Goal: Task Accomplishment & Management: Manage account settings

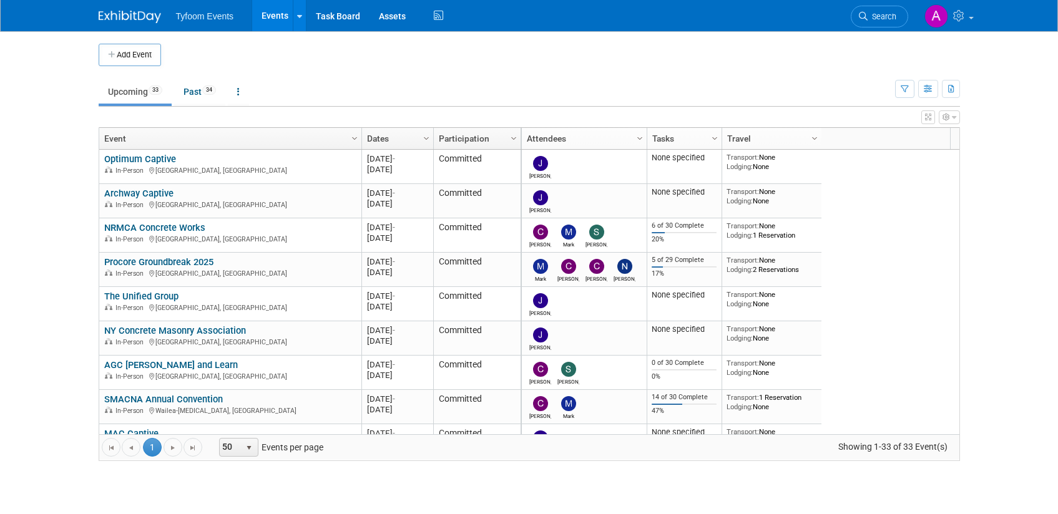
click at [130, 89] on link "Upcoming 33" at bounding box center [135, 92] width 73 height 24
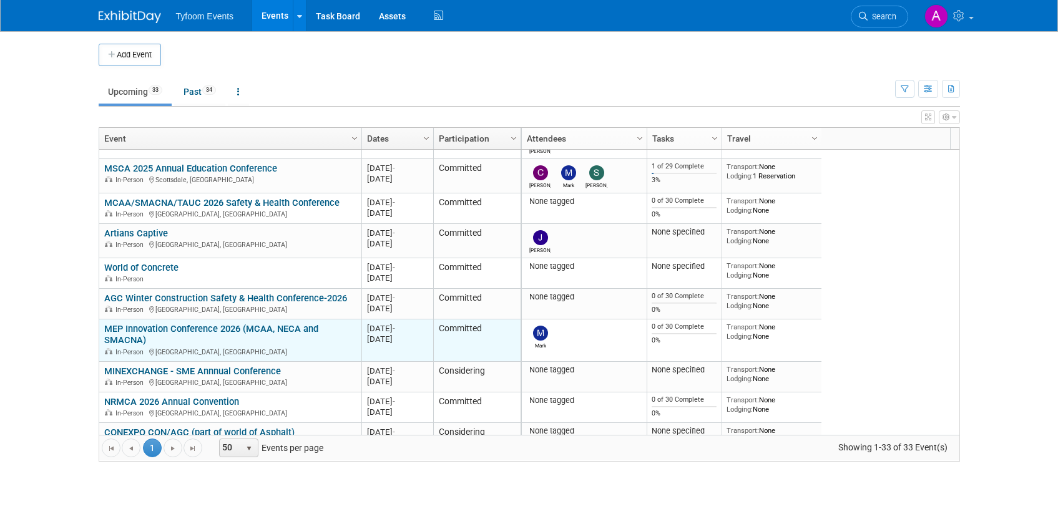
scroll to position [225, 0]
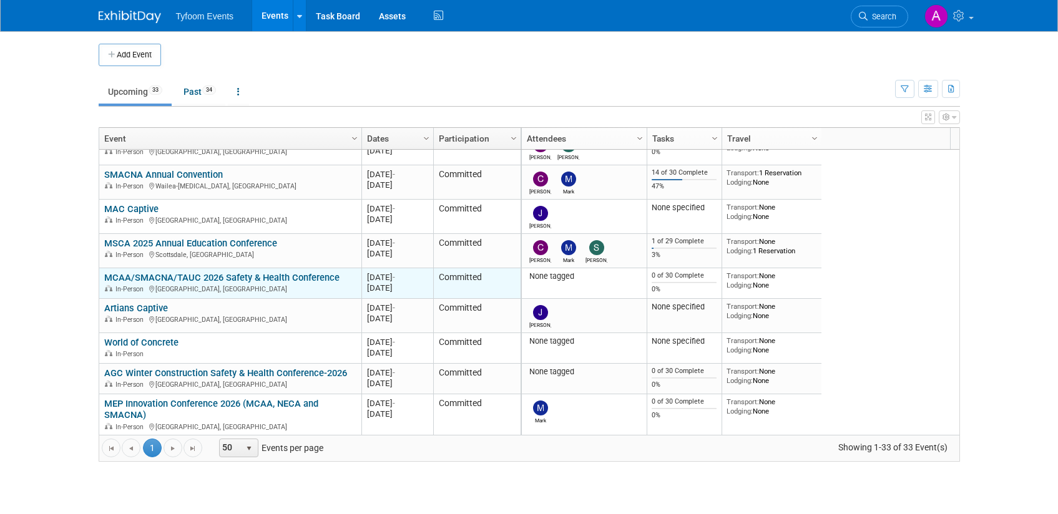
click at [204, 277] on link "MCAA/SMACNA/TAUC 2026 Safety & Health Conference" at bounding box center [221, 277] width 235 height 11
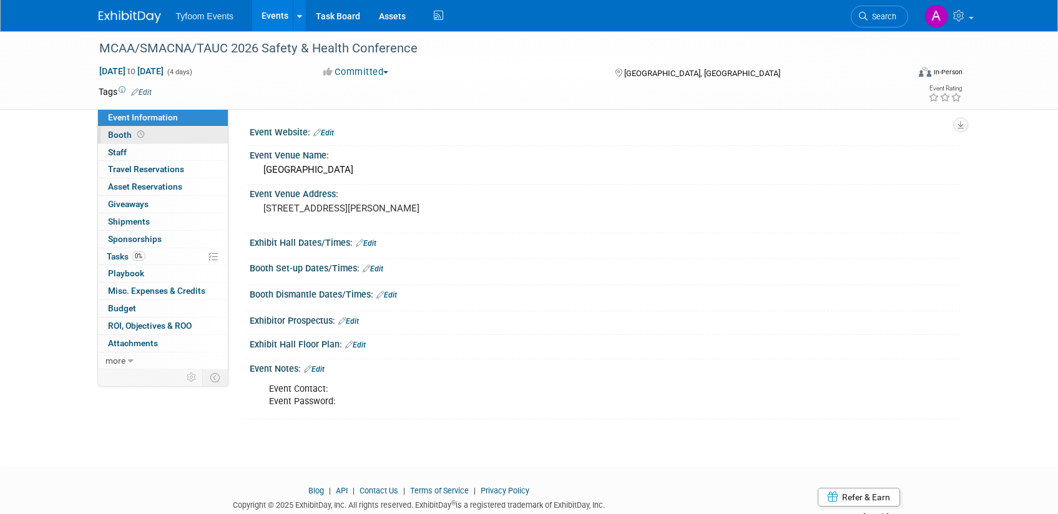
click at [125, 139] on span "Booth" at bounding box center [127, 135] width 39 height 10
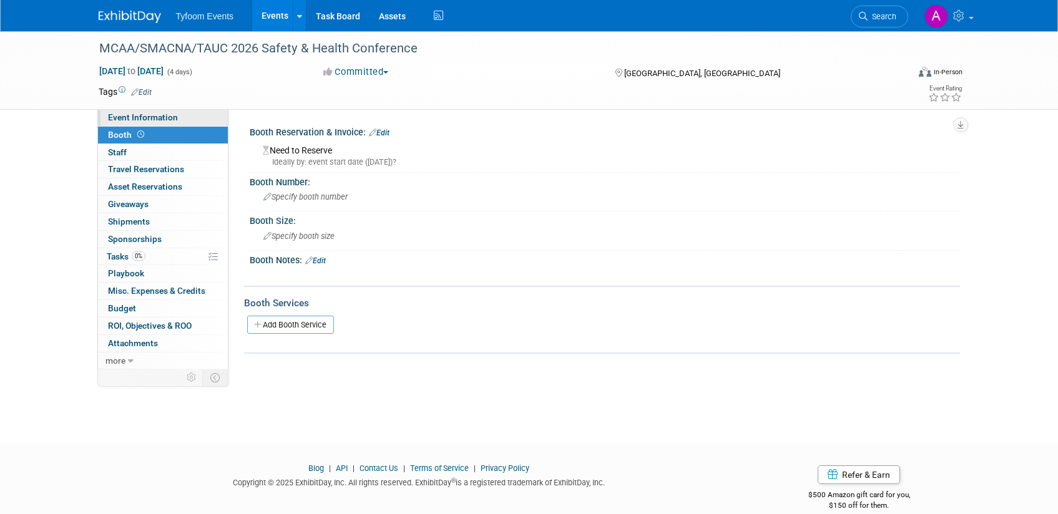
click at [128, 117] on span "Event Information" at bounding box center [143, 117] width 70 height 10
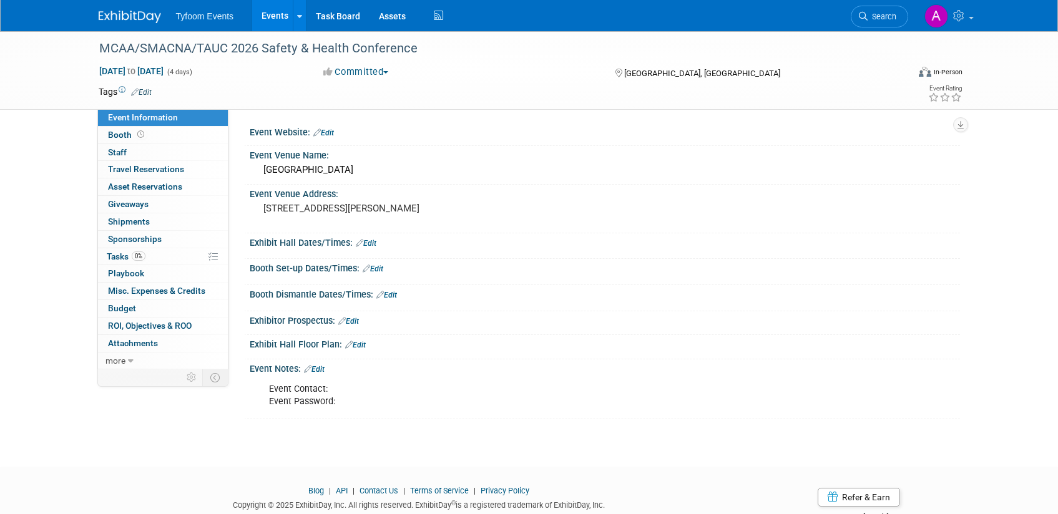
click at [266, 27] on link "Events" at bounding box center [275, 15] width 46 height 31
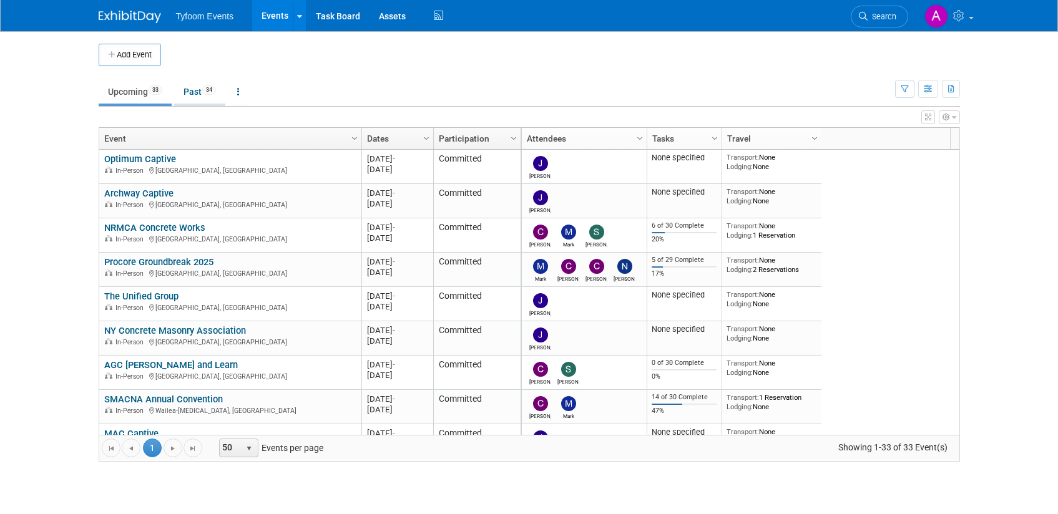
click at [196, 92] on link "Past 34" at bounding box center [199, 92] width 51 height 24
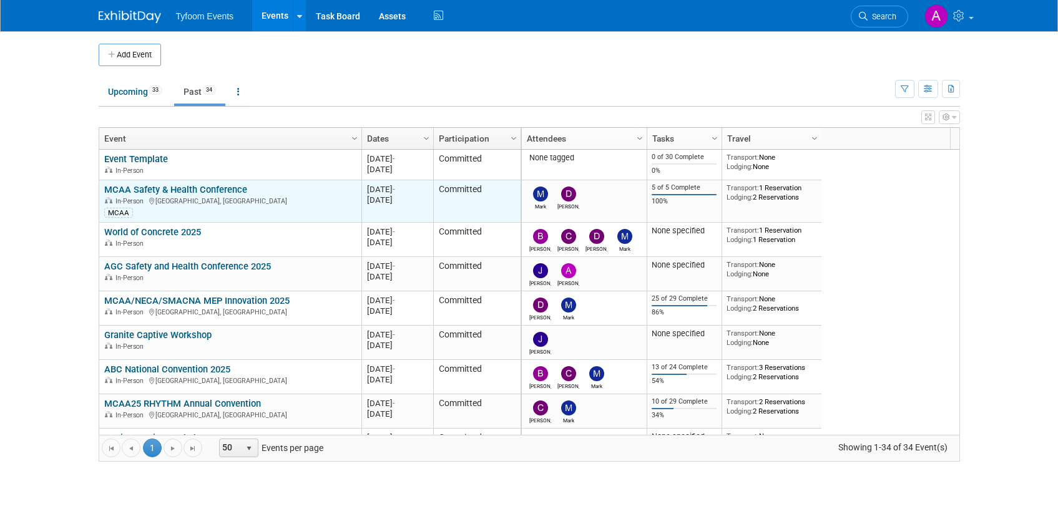
click at [207, 190] on link "MCAA Safety & Health Conference" at bounding box center [175, 189] width 143 height 11
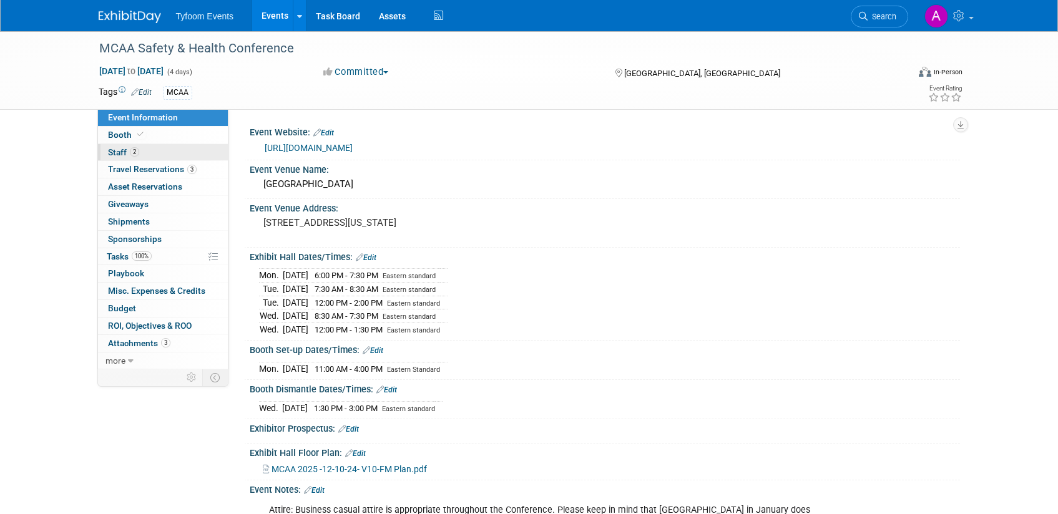
click at [117, 148] on span "Staff 2" at bounding box center [123, 152] width 31 height 10
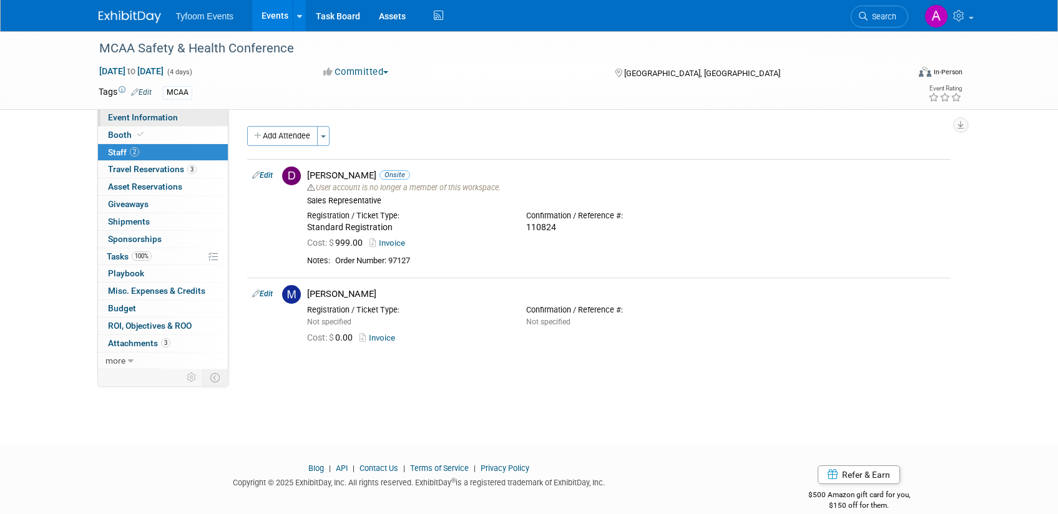
click at [121, 124] on link "Event Information" at bounding box center [163, 117] width 130 height 17
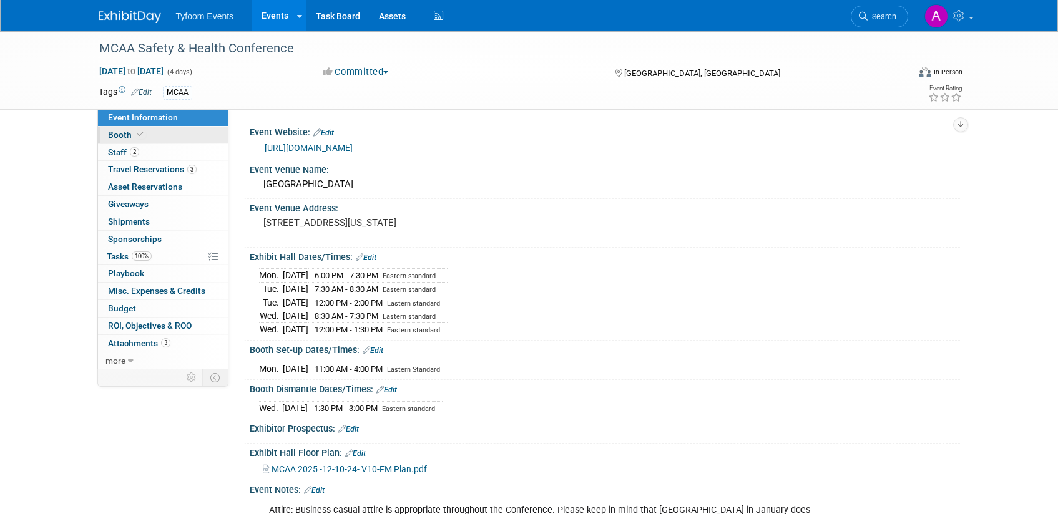
click at [120, 135] on span "Booth" at bounding box center [127, 135] width 38 height 10
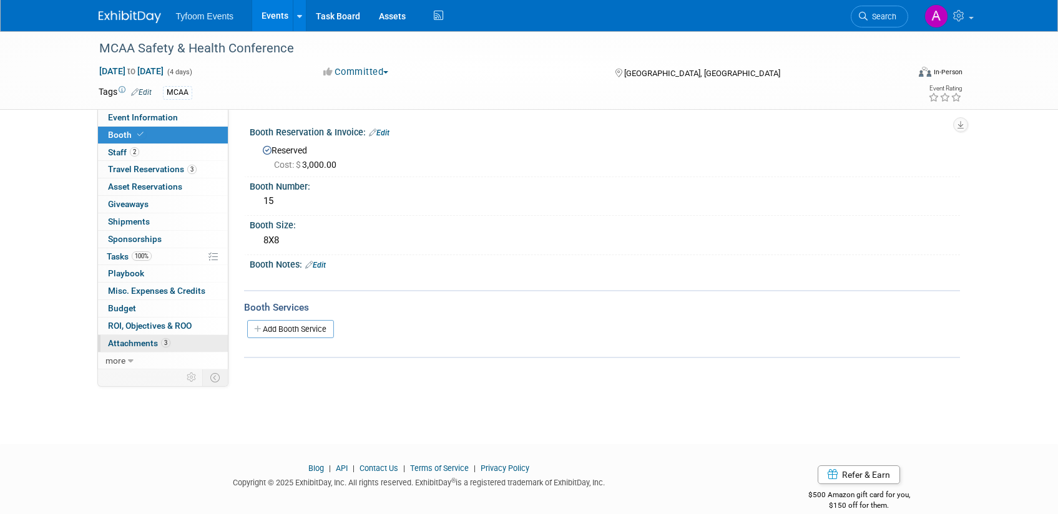
click at [145, 340] on span "Attachments 3" at bounding box center [139, 343] width 62 height 10
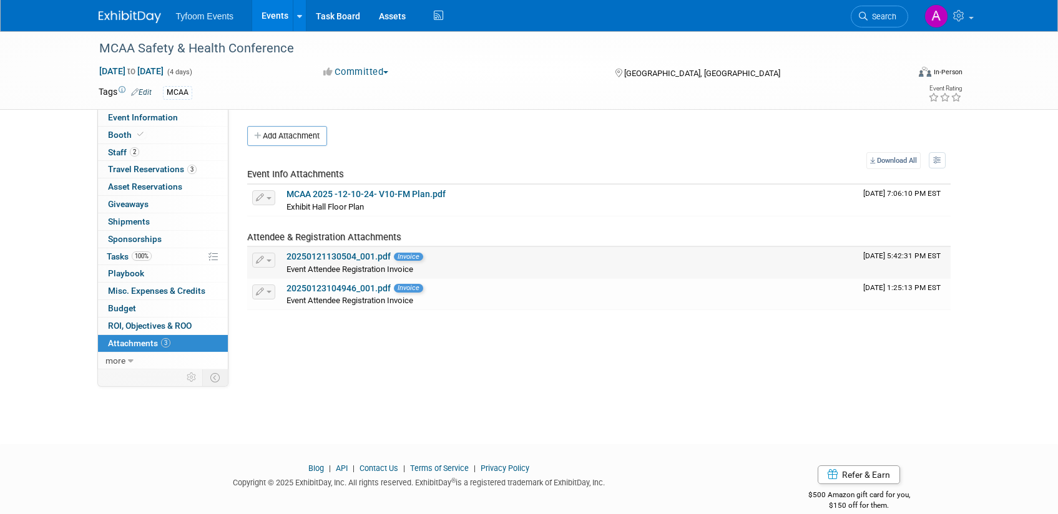
click at [409, 258] on span "Invoice" at bounding box center [408, 257] width 29 height 8
click at [396, 273] on span "Event Attendee Registration Invoice" at bounding box center [349, 269] width 127 height 9
click at [396, 271] on span "Event Attendee Registration Invoice" at bounding box center [349, 269] width 127 height 9
click at [308, 207] on span "Exhibit Hall Floor Plan" at bounding box center [324, 206] width 77 height 9
click at [353, 195] on link "MCAA 2025 -12-10-24- V10-FM Plan.pdf" at bounding box center [365, 194] width 159 height 10
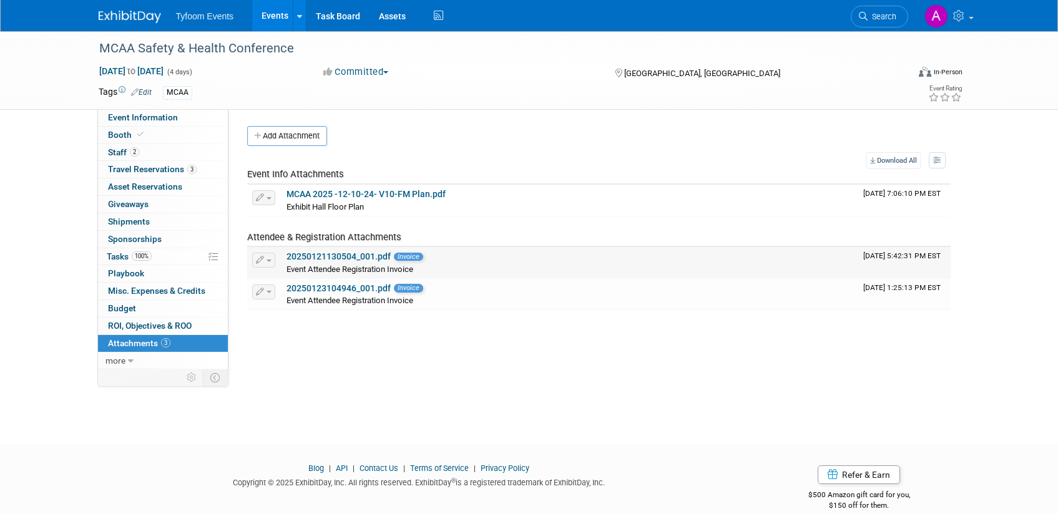
click at [346, 260] on link "20250121130504_001.pdf" at bounding box center [338, 256] width 104 height 10
click at [146, 114] on span "Event Information" at bounding box center [143, 117] width 70 height 10
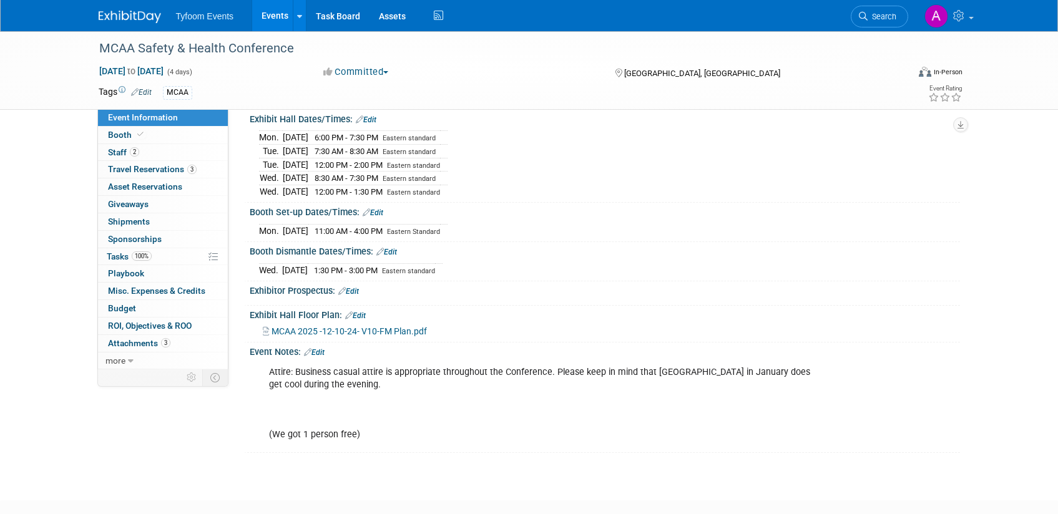
scroll to position [187, 0]
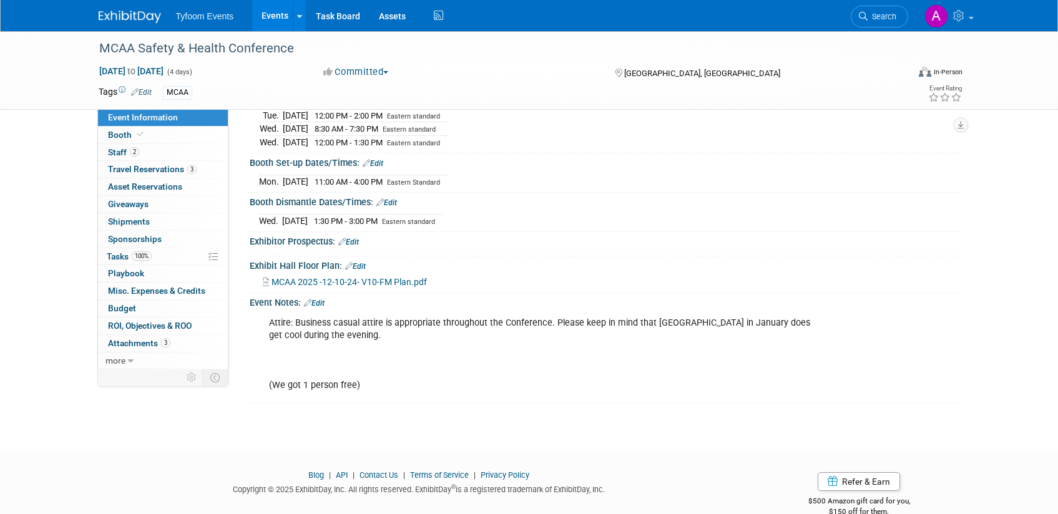
click at [263, 18] on link "Events" at bounding box center [275, 15] width 46 height 31
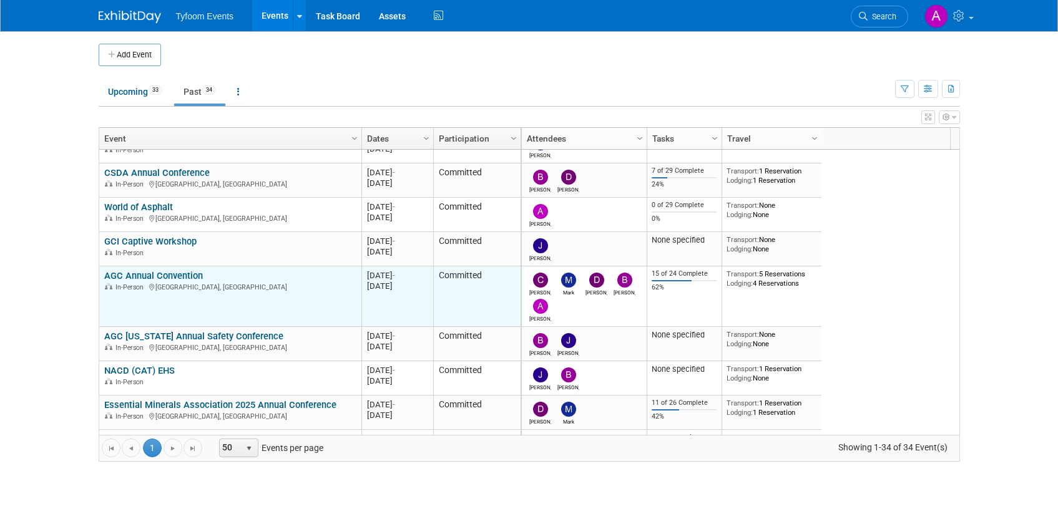
scroll to position [374, 0]
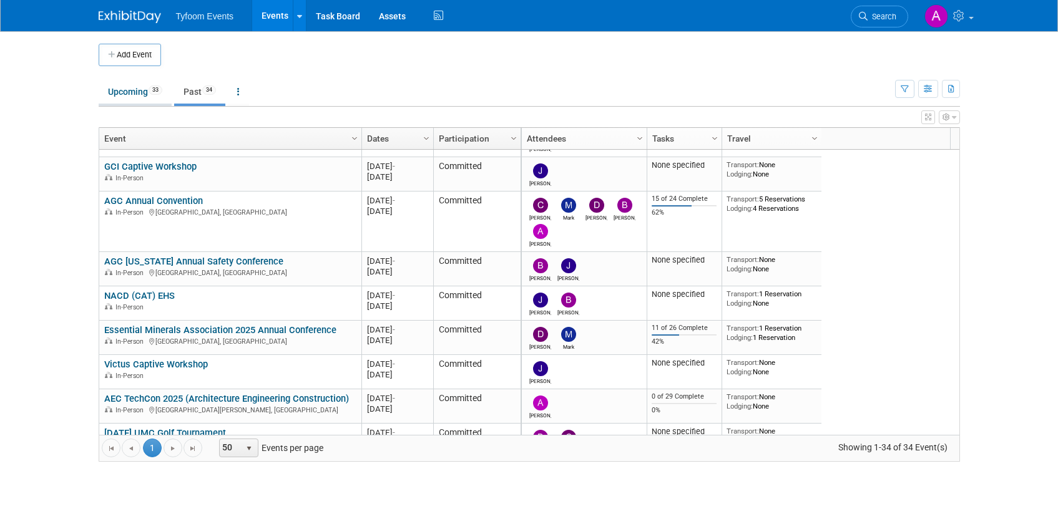
click at [120, 92] on link "Upcoming 33" at bounding box center [135, 92] width 73 height 24
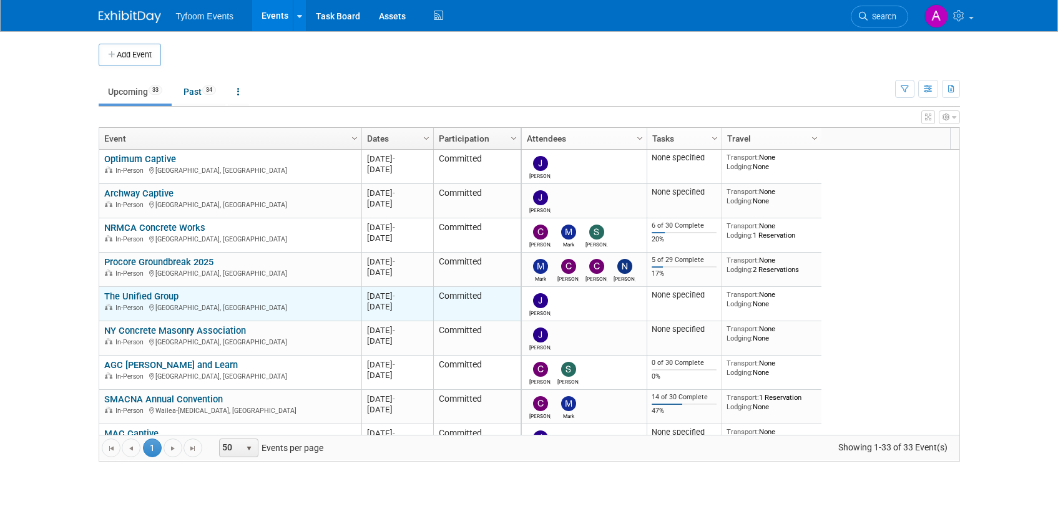
scroll to position [75, 0]
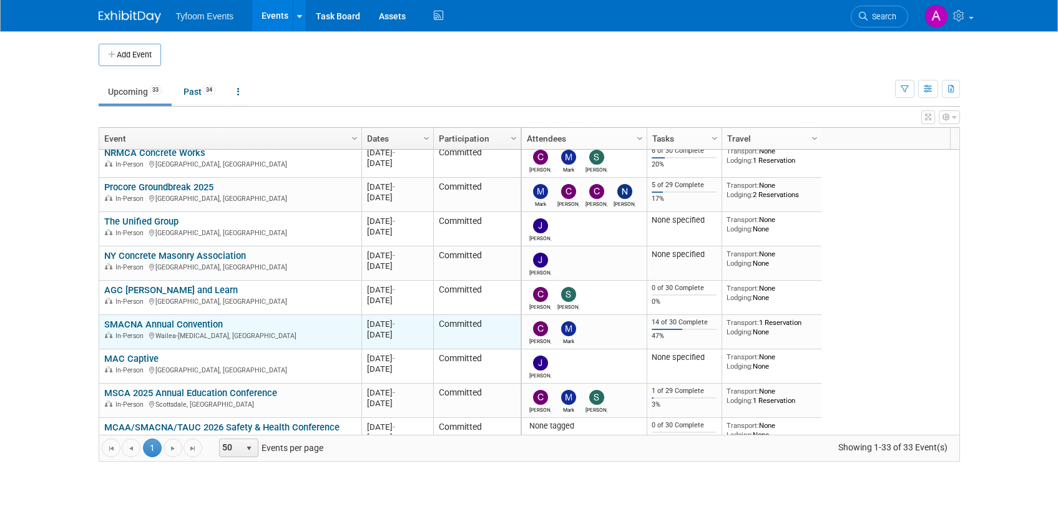
click at [150, 326] on link "SMACNA Annual Convention" at bounding box center [163, 324] width 119 height 11
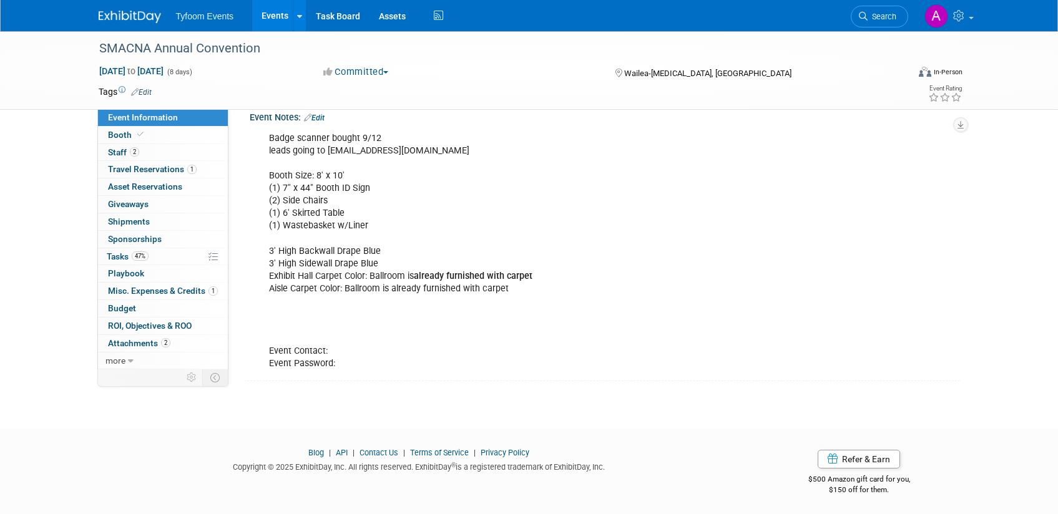
scroll to position [306, 0]
click at [115, 134] on span "Booth" at bounding box center [127, 135] width 38 height 10
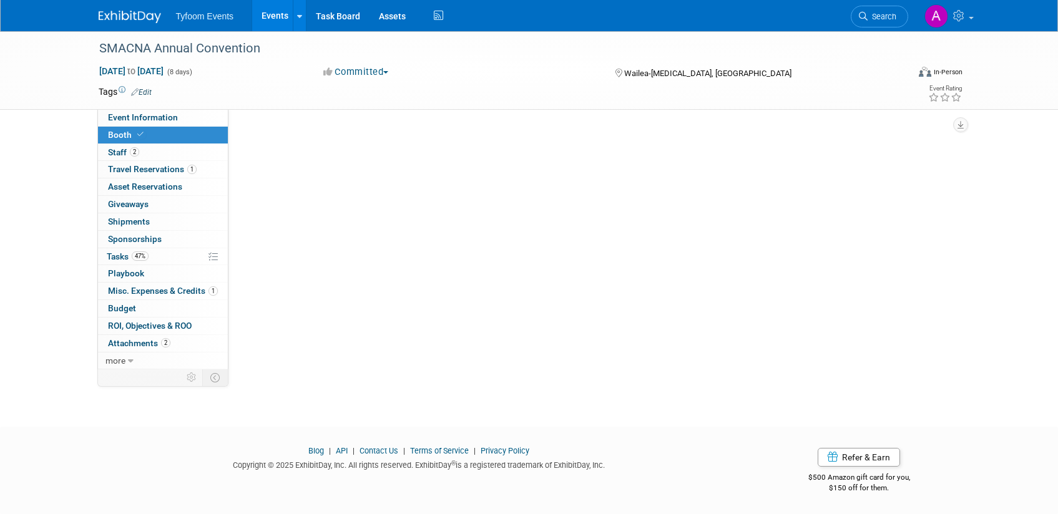
scroll to position [0, 0]
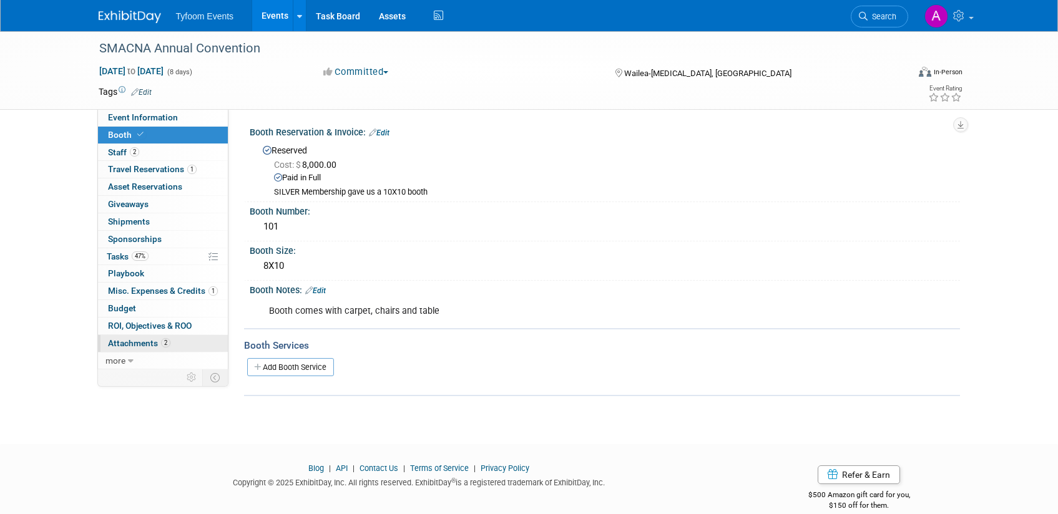
click at [144, 346] on span "Attachments 2" at bounding box center [139, 343] width 62 height 10
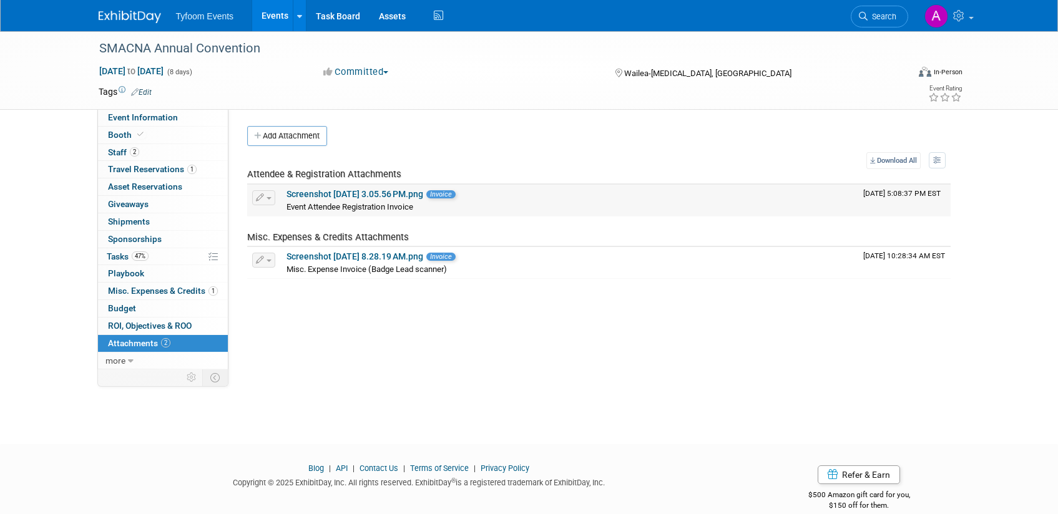
click at [313, 192] on link "Screenshot 2025-07-29 at 3.05.56 PM.png" at bounding box center [354, 194] width 137 height 10
click at [137, 116] on span "Event Information" at bounding box center [143, 117] width 70 height 10
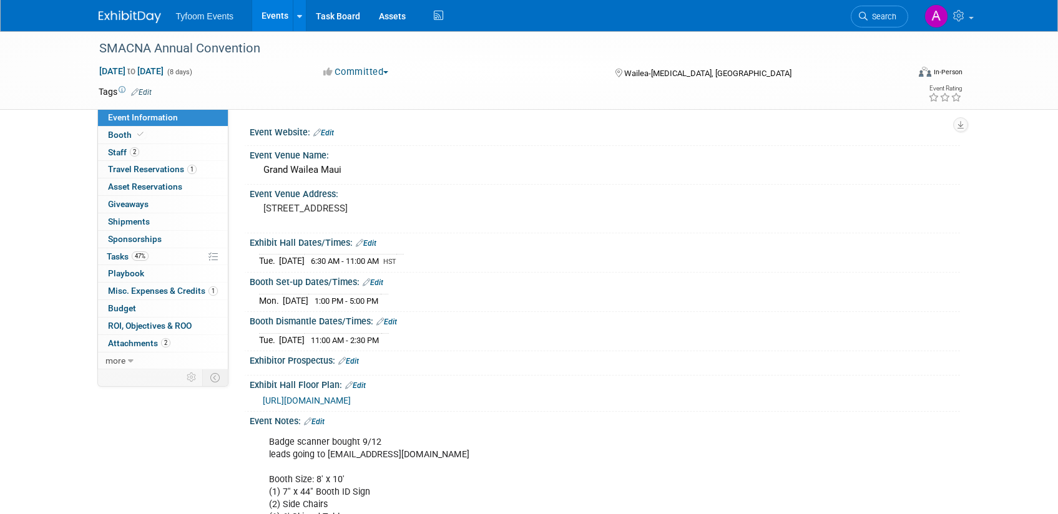
click at [265, 17] on link "Events" at bounding box center [275, 15] width 46 height 31
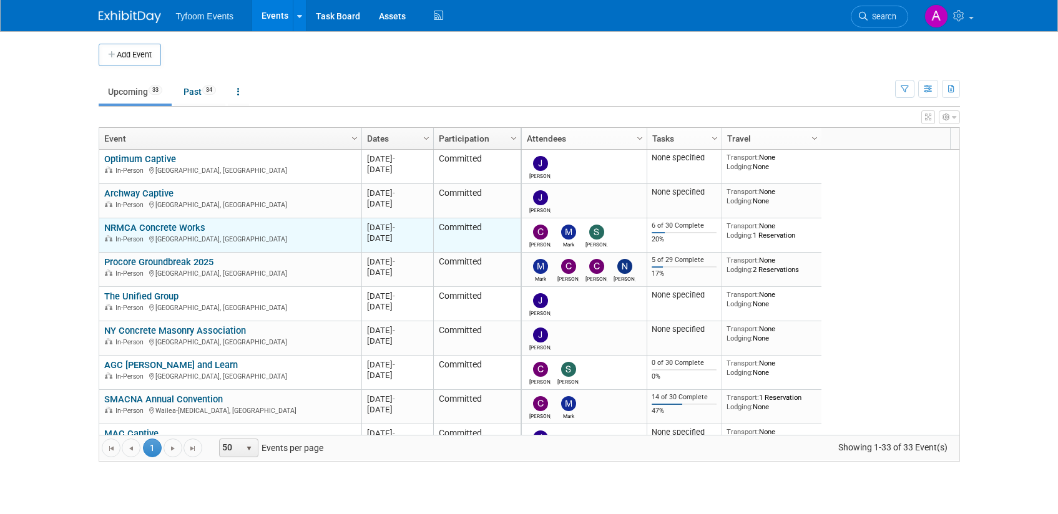
click at [165, 229] on link "NRMCA Concrete Works" at bounding box center [154, 227] width 101 height 11
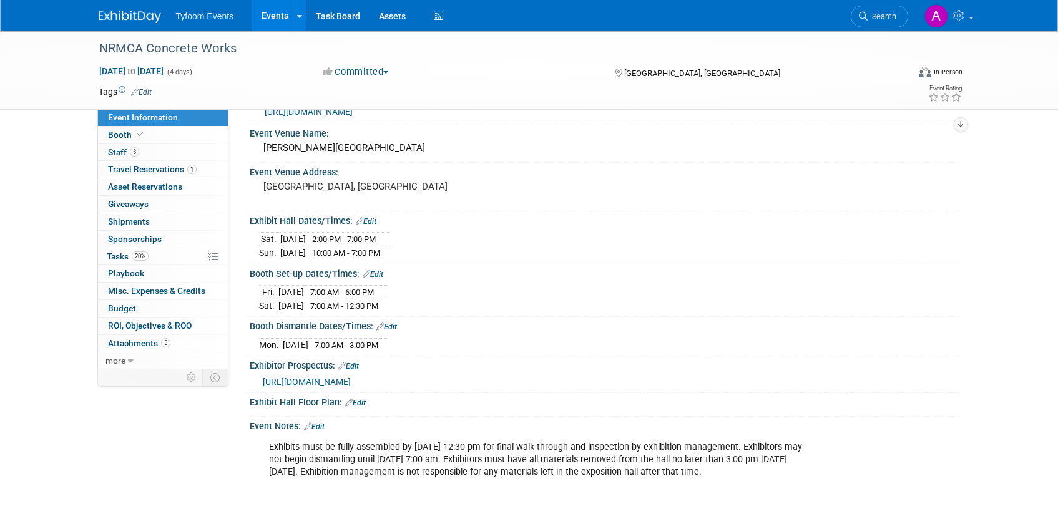
scroll to position [230, 0]
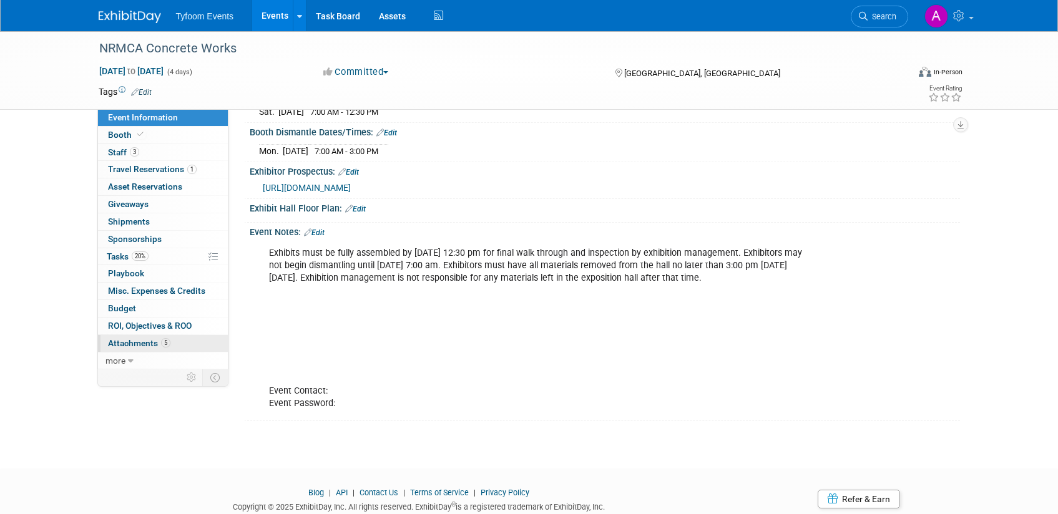
click at [143, 343] on span "Attachments 5" at bounding box center [139, 343] width 62 height 10
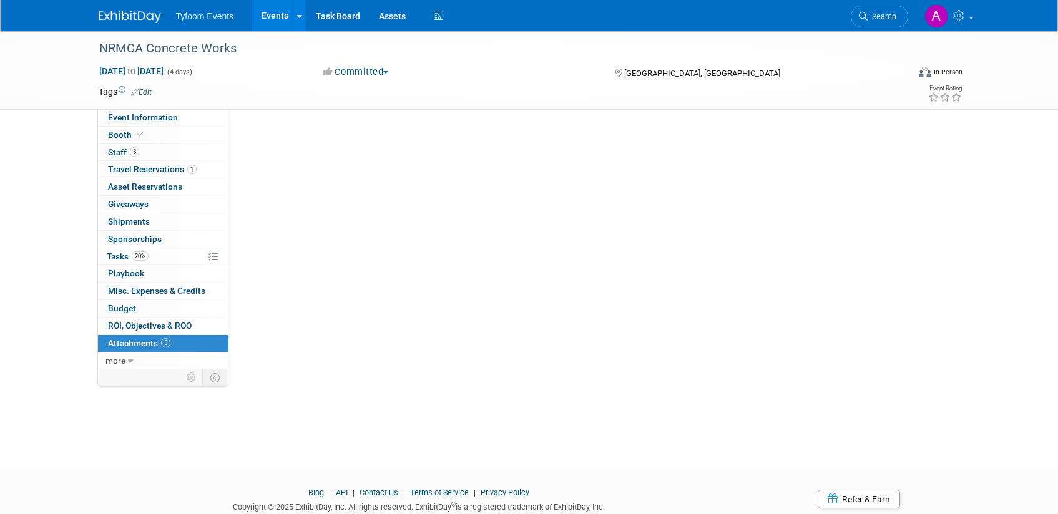
scroll to position [0, 0]
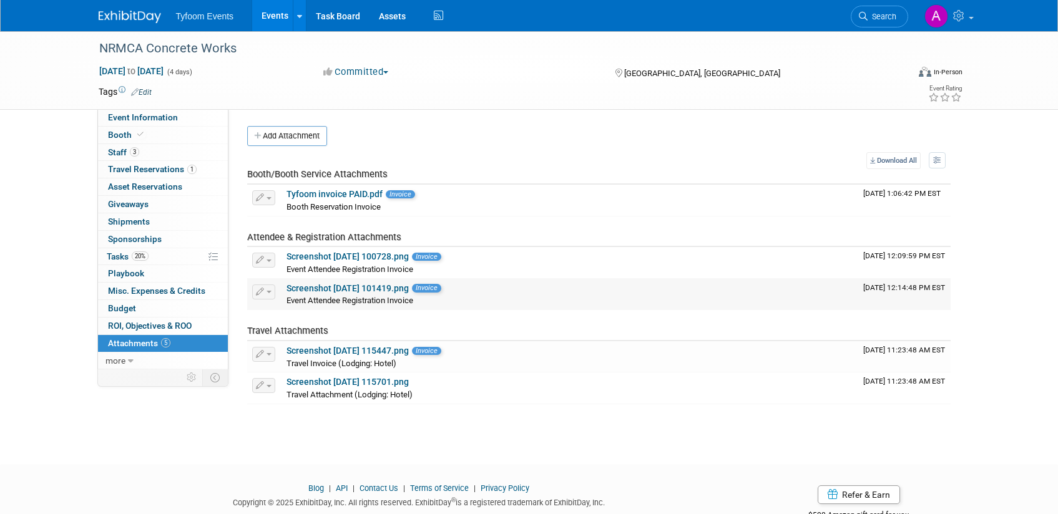
click at [353, 288] on link "Screenshot [DATE] 101419.png" at bounding box center [347, 288] width 122 height 10
click at [341, 256] on link "Screenshot 2025-06-26 100728.png" at bounding box center [347, 256] width 122 height 10
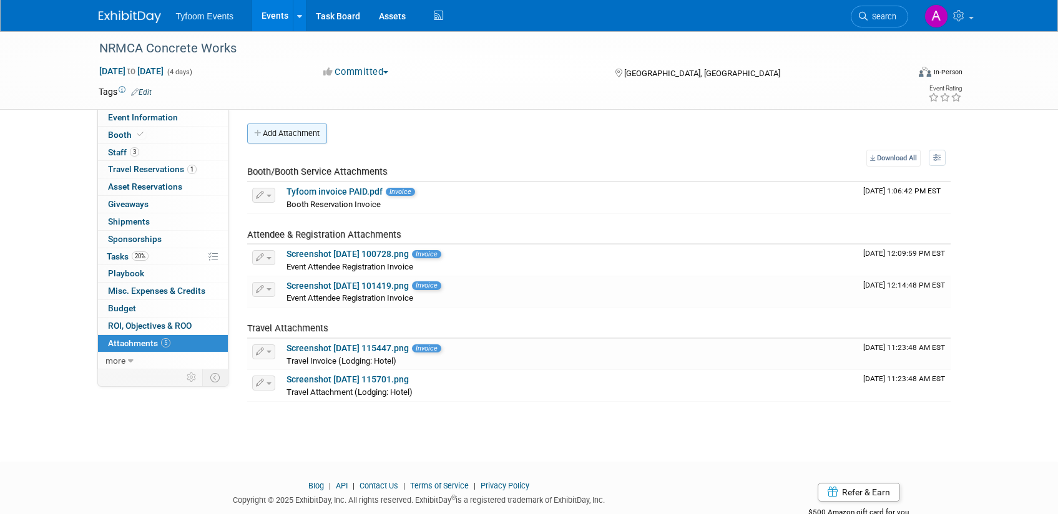
click at [286, 138] on button "Add Attachment" at bounding box center [287, 134] width 80 height 20
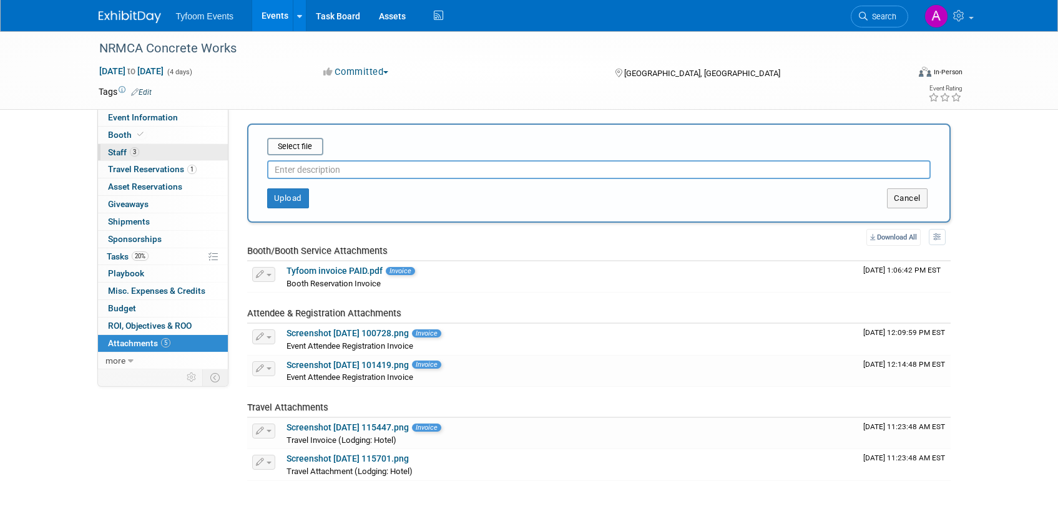
click at [127, 153] on span "Staff 3" at bounding box center [123, 152] width 31 height 10
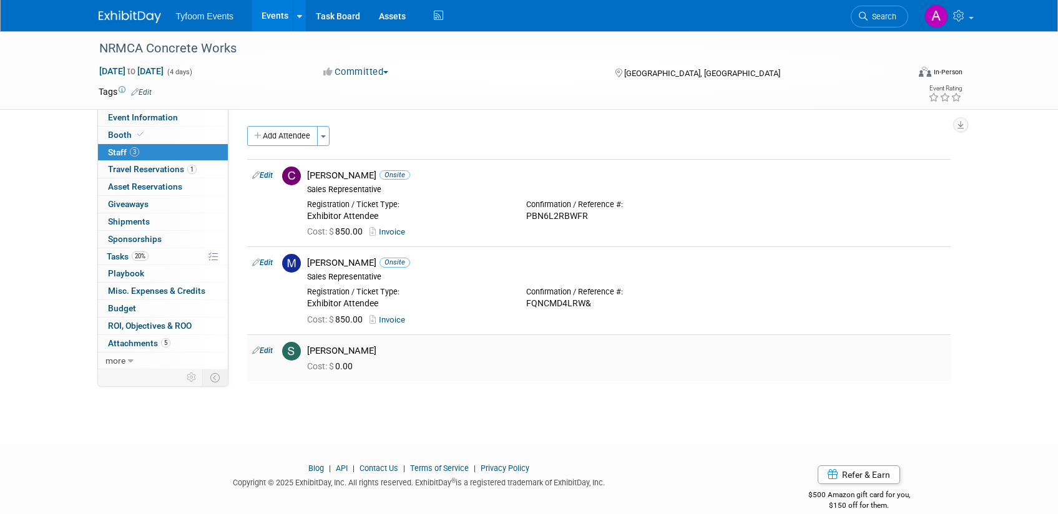
click at [263, 349] on link "Edit" at bounding box center [262, 350] width 21 height 9
select select "6f87b629-6c59-478a-a23d-f49f9bf74ef5"
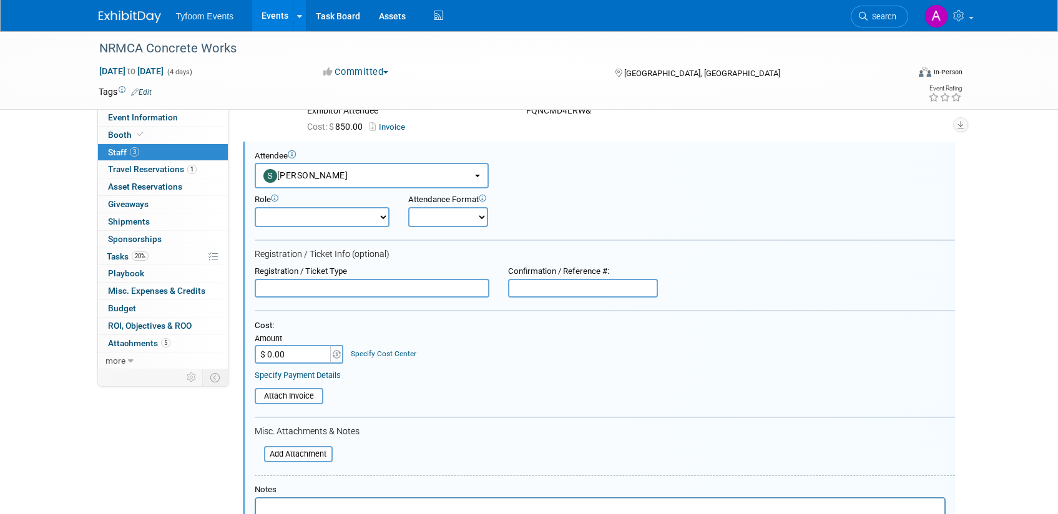
click at [376, 216] on select "Demonstrator Host Planner Presenter Sales Representative Set-up/Dismantle Crew …" at bounding box center [322, 217] width 135 height 20
select select "4"
click at [255, 207] on select "Demonstrator Host Planner Presenter Sales Representative Set-up/Dismantle Crew …" at bounding box center [322, 217] width 135 height 20
click at [469, 215] on select "Onsite Remote" at bounding box center [448, 217] width 80 height 20
select select "1"
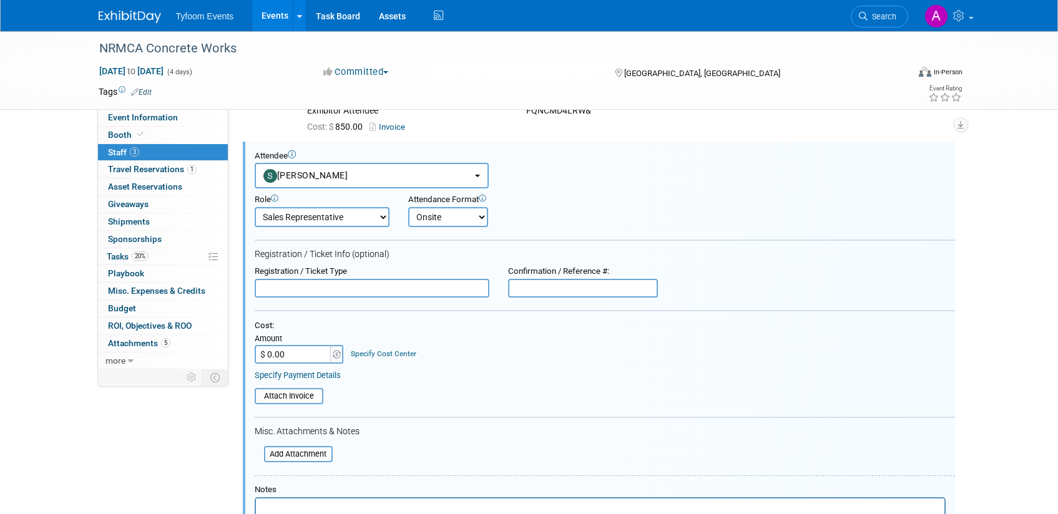
click at [408, 207] on select "Onsite Remote" at bounding box center [448, 217] width 80 height 20
click at [296, 359] on input "$ 0.00" at bounding box center [294, 354] width 78 height 19
type input "$ 850.00"
click at [312, 400] on input "file" at bounding box center [247, 396] width 148 height 14
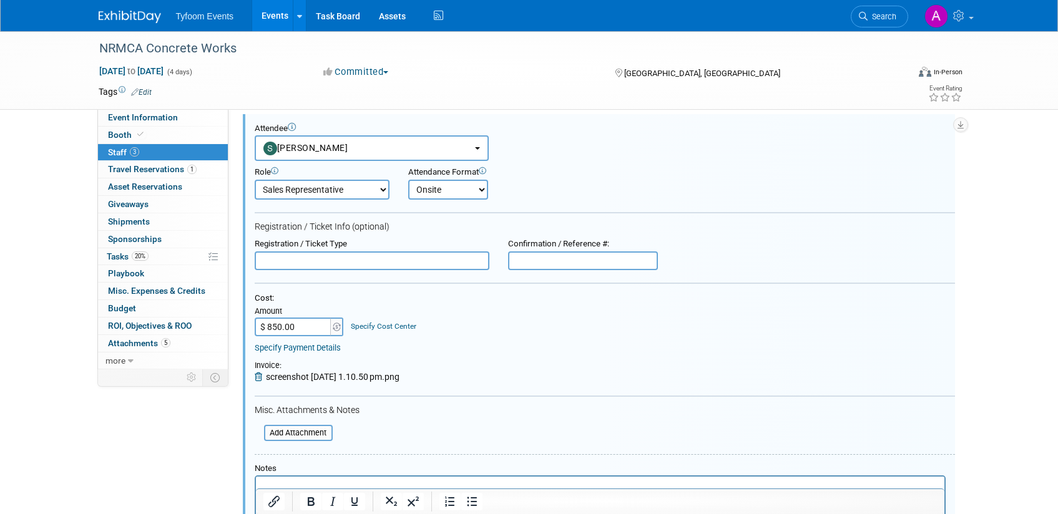
scroll to position [447, 0]
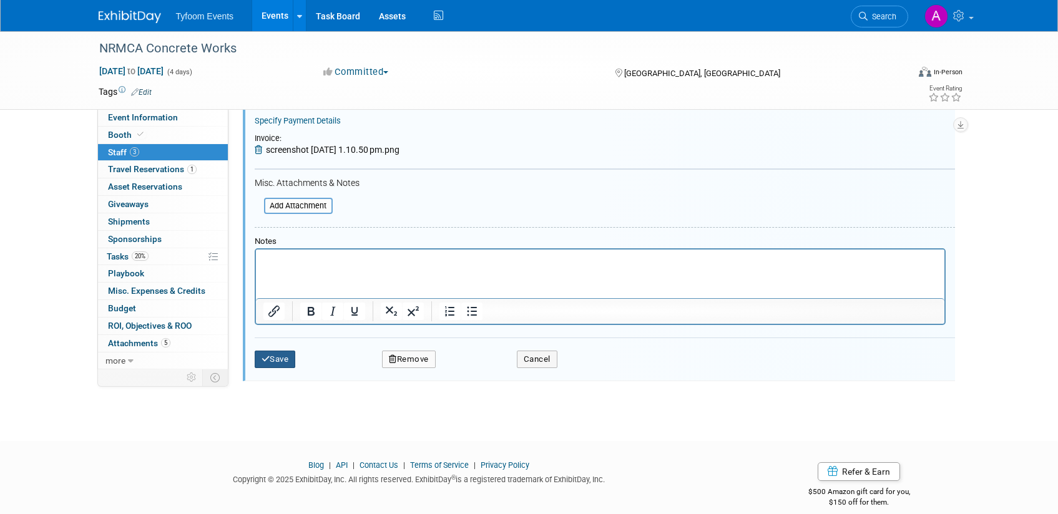
click at [278, 355] on button "Save" at bounding box center [275, 359] width 41 height 17
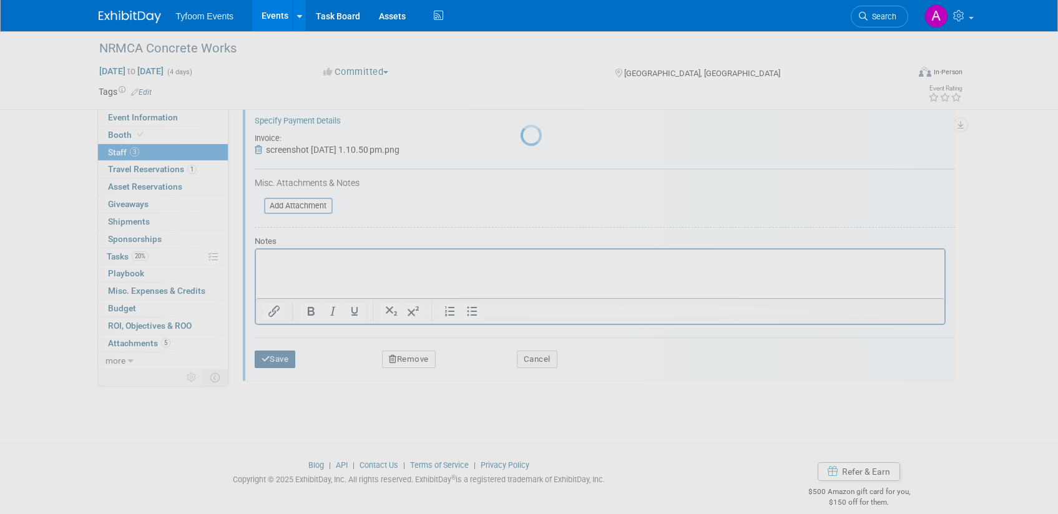
scroll to position [55, 0]
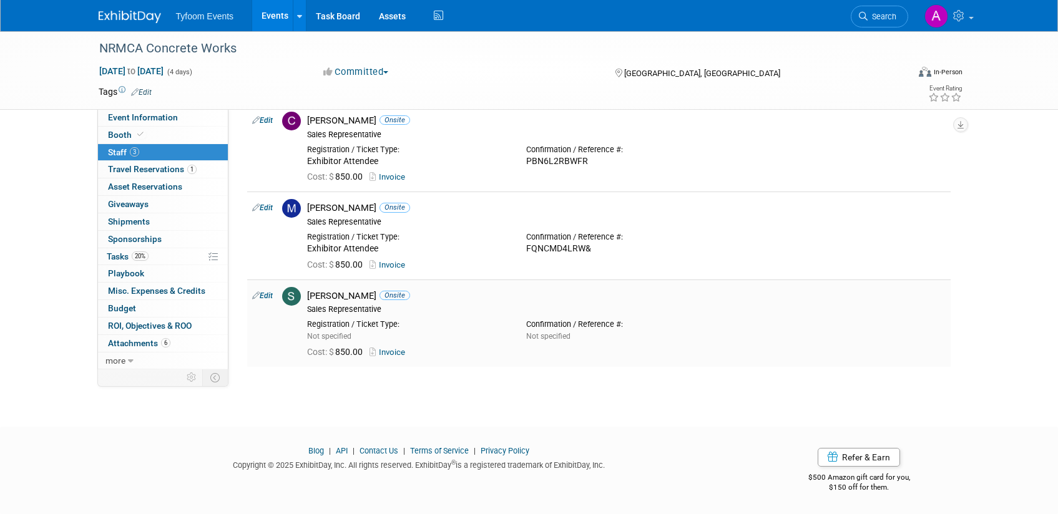
click at [397, 351] on link "Invoice" at bounding box center [389, 352] width 41 height 9
click at [265, 298] on link "Edit" at bounding box center [262, 295] width 21 height 9
select select "6f87b629-6c59-478a-a23d-f49f9bf74ef5"
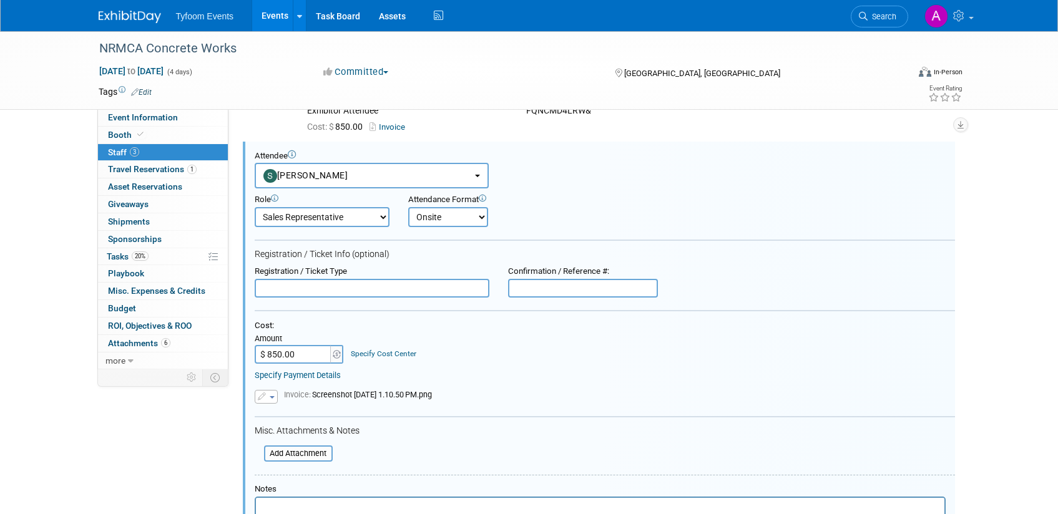
scroll to position [0, 0]
click at [268, 286] on input "text" at bounding box center [372, 288] width 235 height 19
type input "Exhibitor Attendee"
click at [562, 361] on div "Cost: Amount $ 850.00 Specify Cost Center Cost Center -- Not Specified --" at bounding box center [605, 342] width 700 height 43
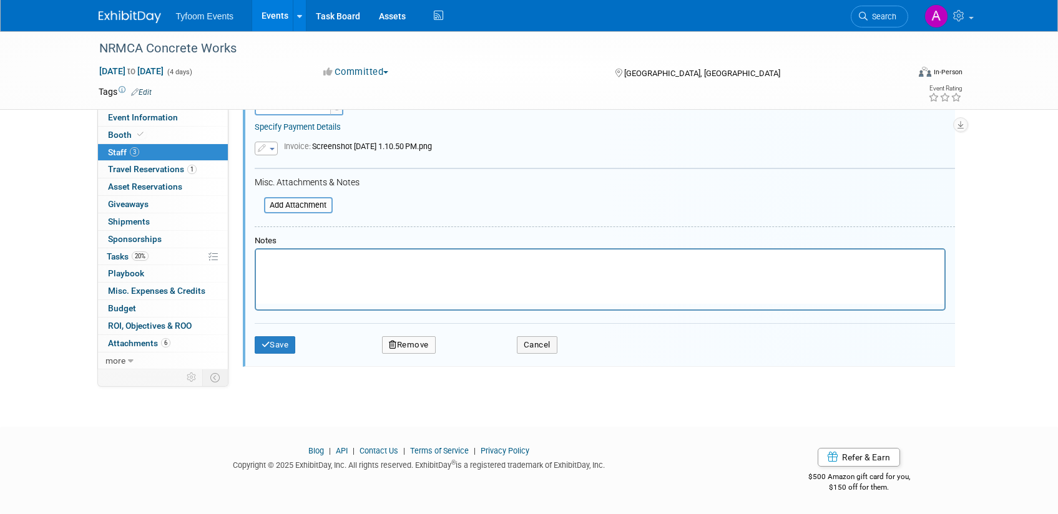
scroll to position [455, 0]
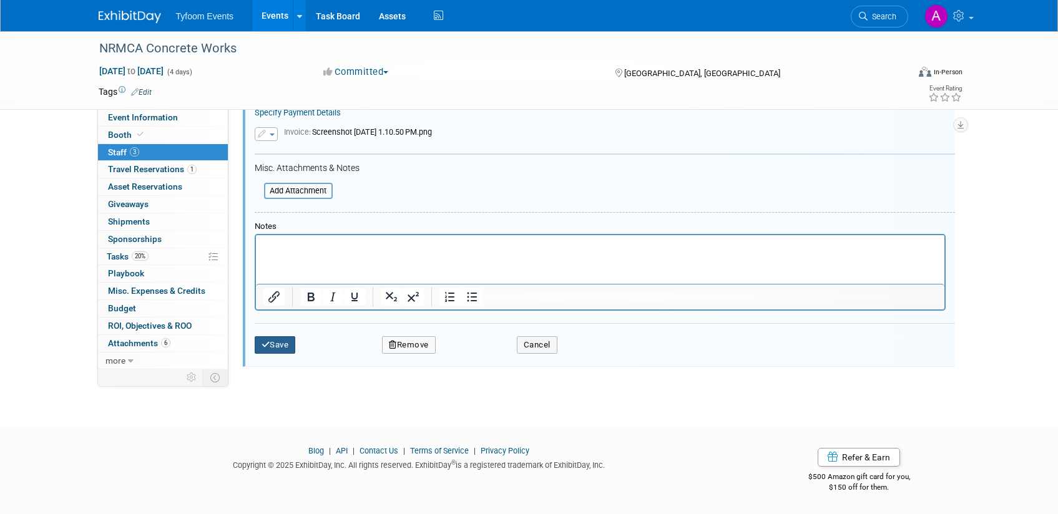
click at [282, 346] on button "Save" at bounding box center [275, 344] width 41 height 17
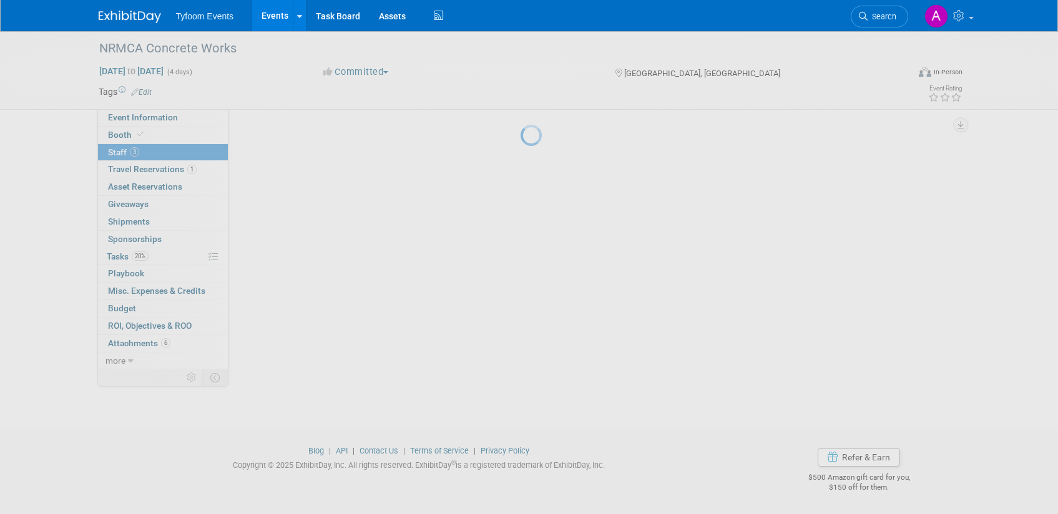
scroll to position [55, 0]
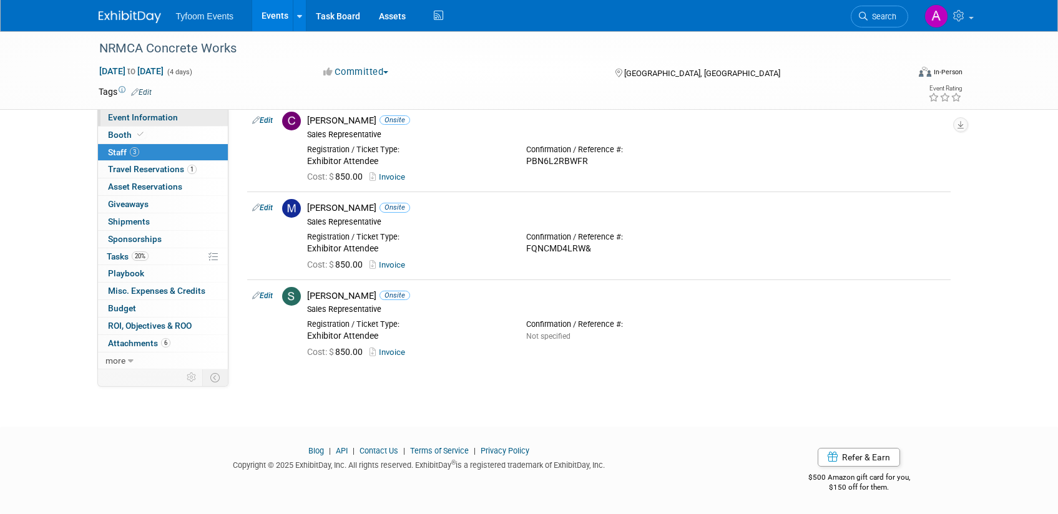
click at [155, 115] on span "Event Information" at bounding box center [143, 117] width 70 height 10
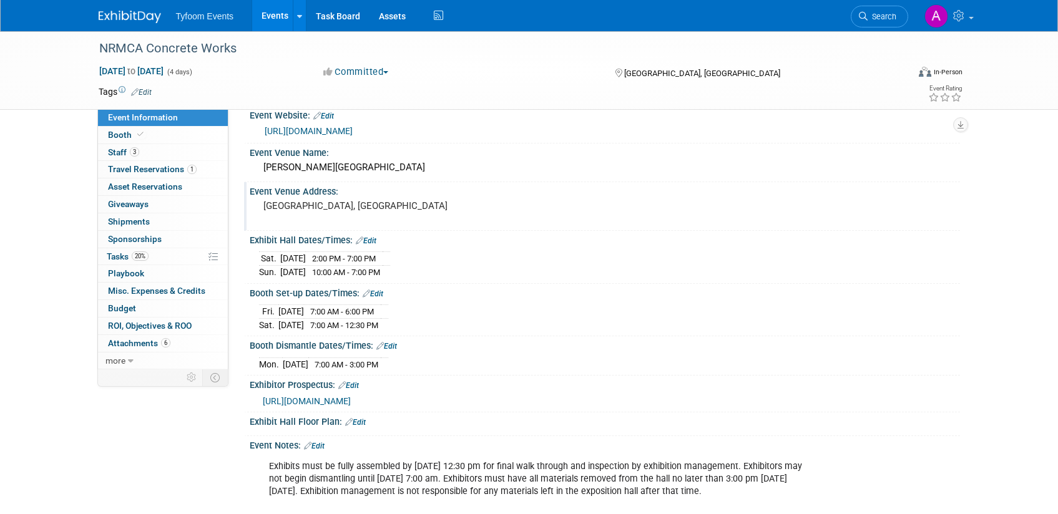
scroll to position [0, 0]
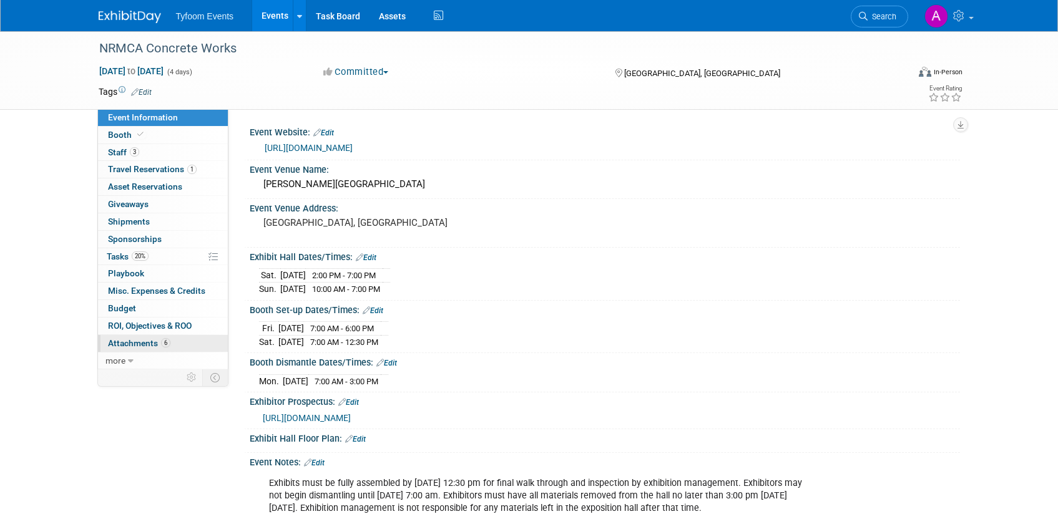
click at [122, 342] on span "Attachments 6" at bounding box center [139, 343] width 62 height 10
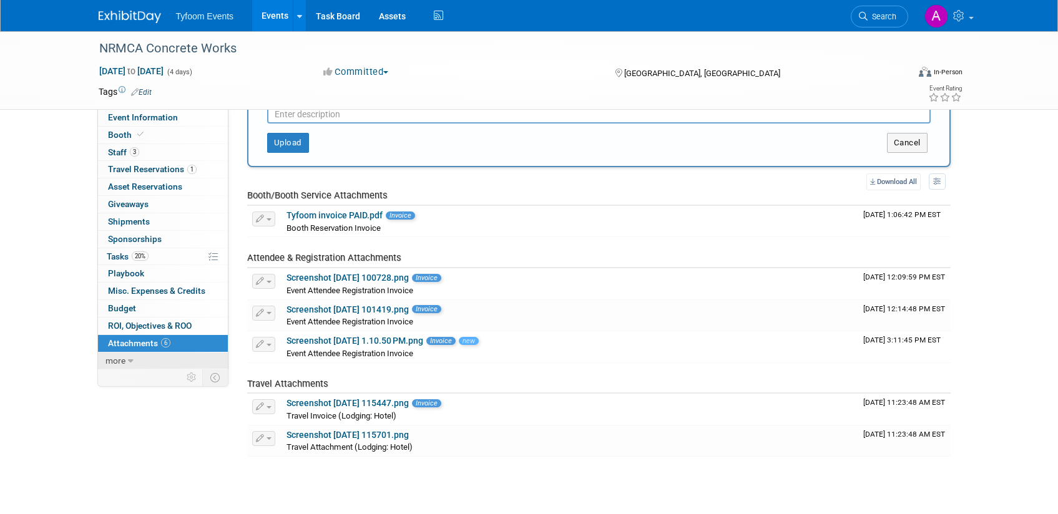
scroll to position [57, 0]
click at [128, 361] on icon at bounding box center [131, 361] width 6 height 9
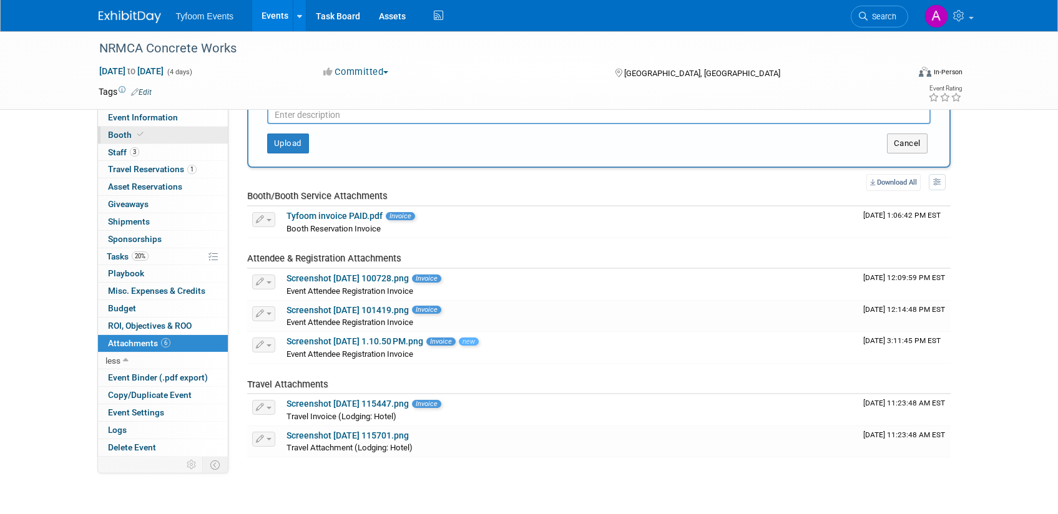
click at [122, 132] on span "Booth" at bounding box center [127, 135] width 38 height 10
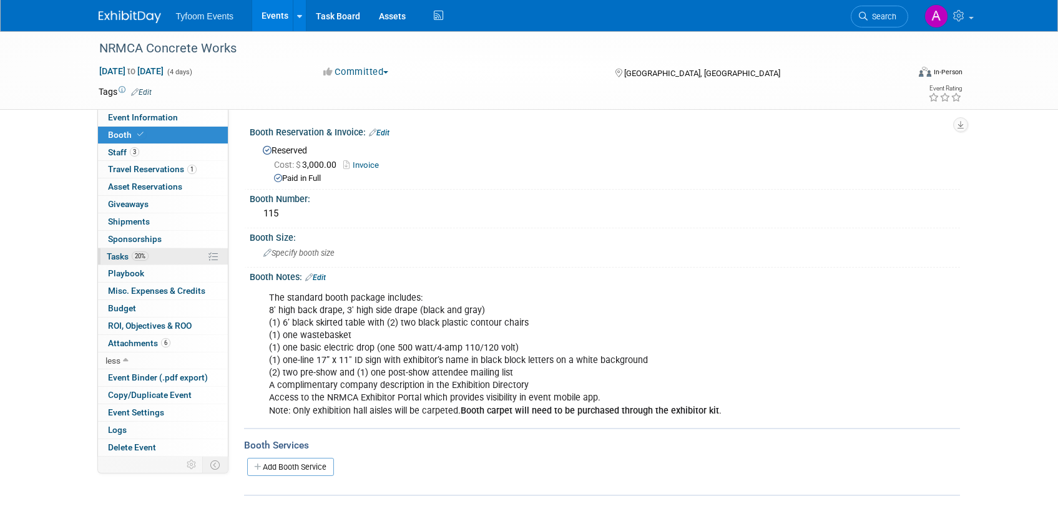
click at [124, 257] on span "Tasks 20%" at bounding box center [128, 256] width 42 height 10
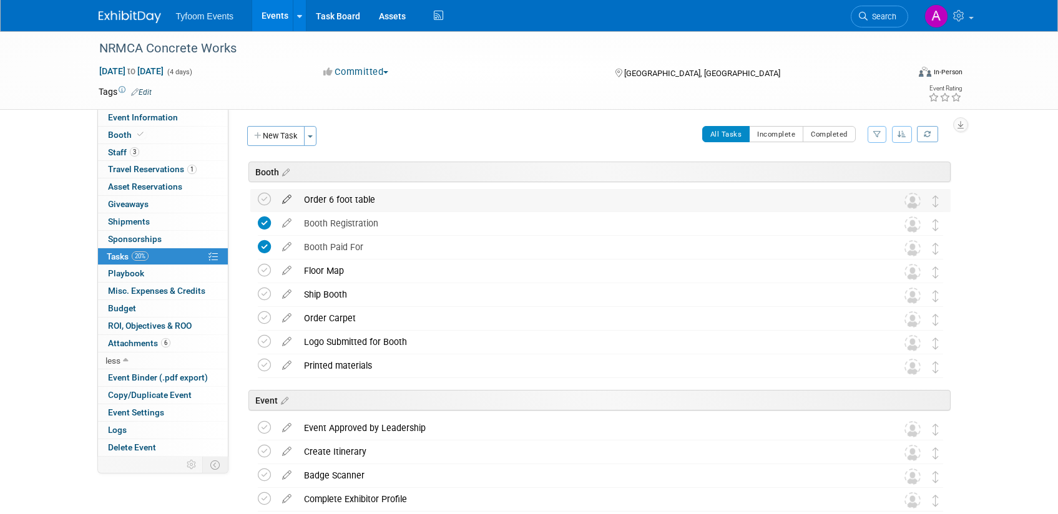
click at [288, 197] on icon at bounding box center [287, 197] width 22 height 16
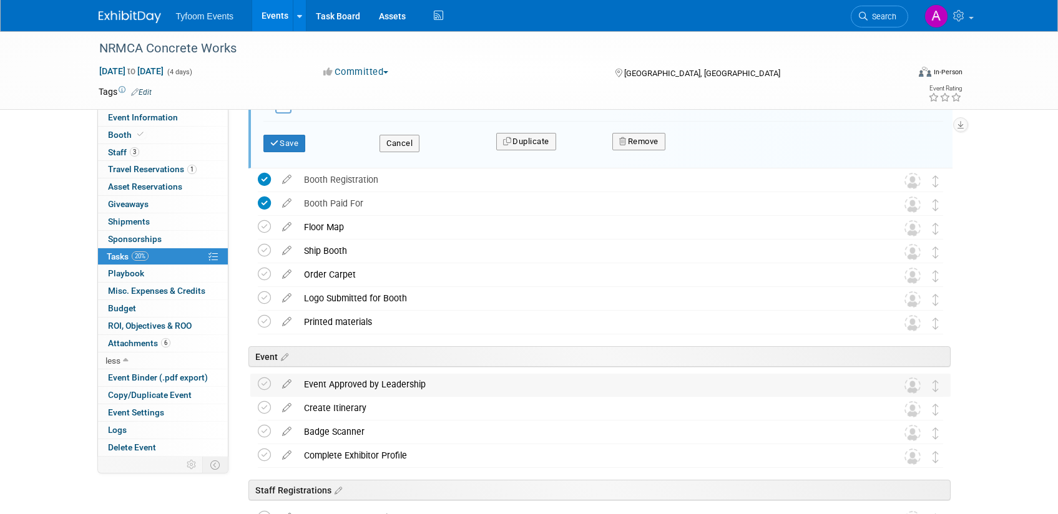
scroll to position [400, 0]
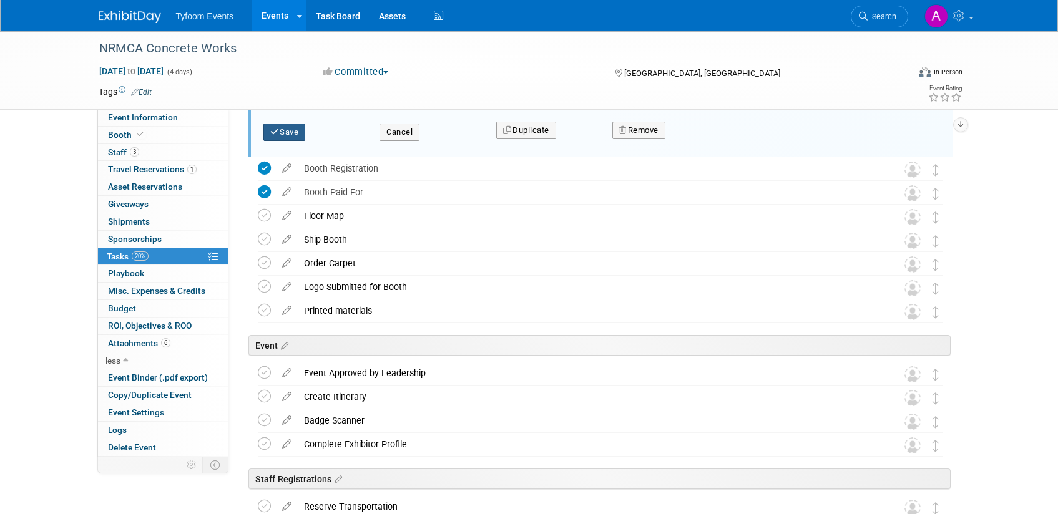
type input "Order 6 foot table- COMES WITH THE BOOTH"
click at [286, 138] on button "Save" at bounding box center [284, 132] width 42 height 17
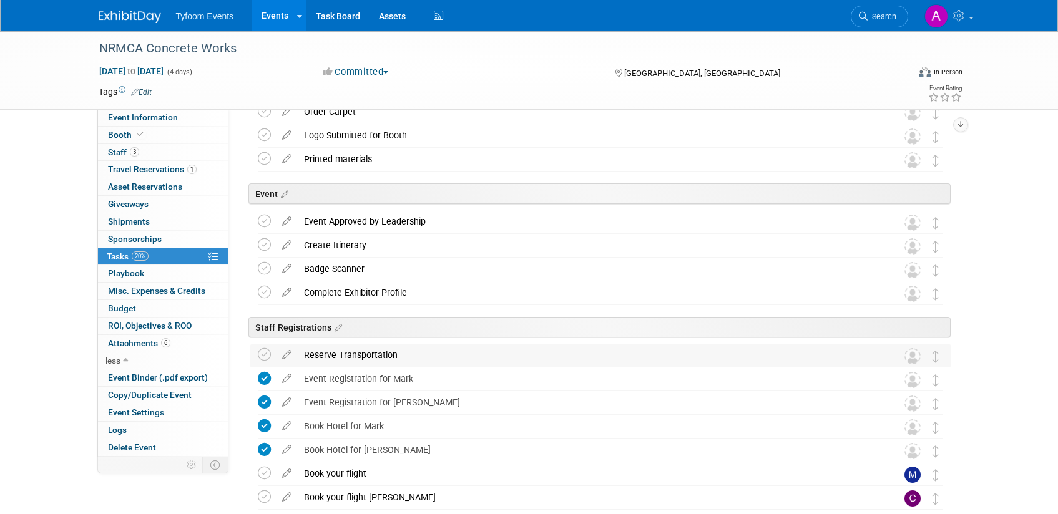
scroll to position [0, 0]
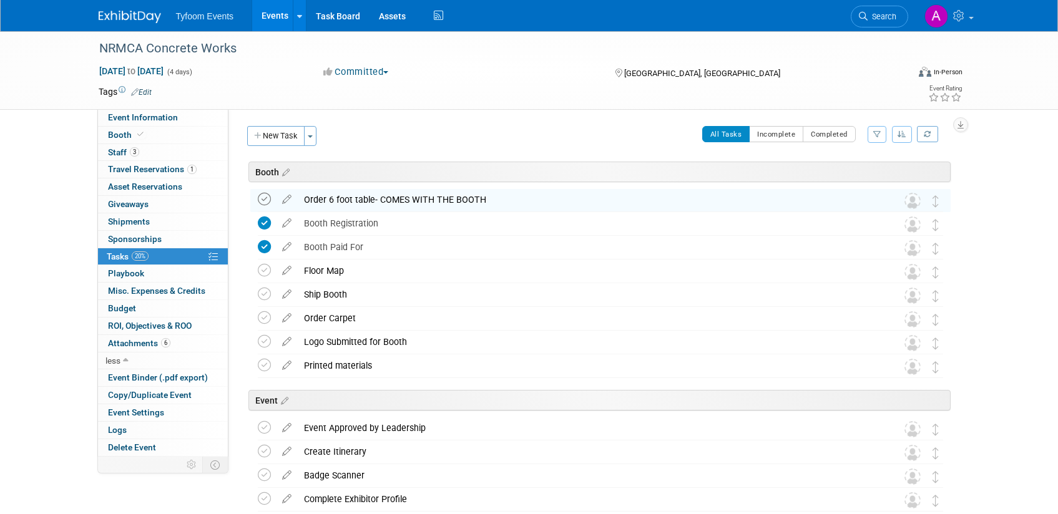
click at [267, 200] on icon at bounding box center [264, 199] width 13 height 13
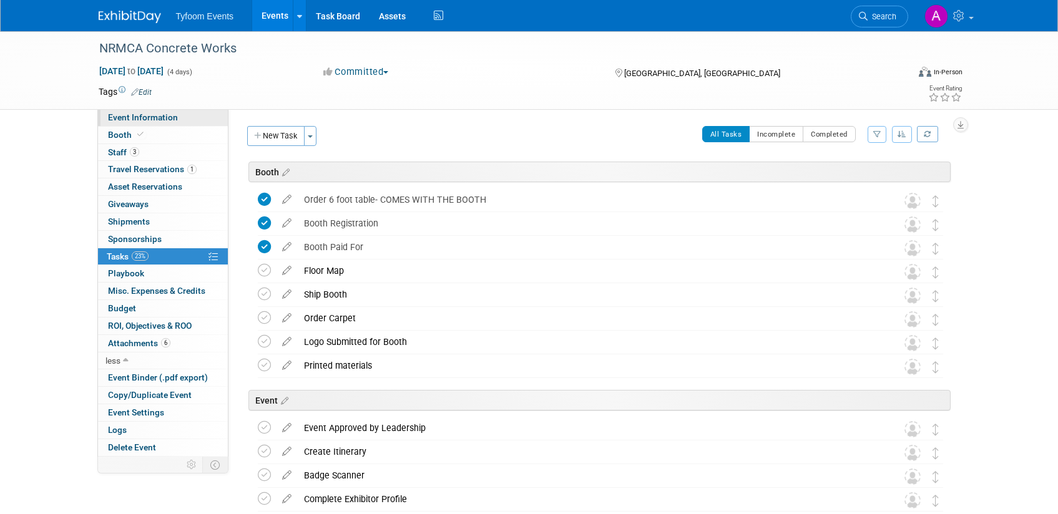
click at [153, 117] on span "Event Information" at bounding box center [143, 117] width 70 height 10
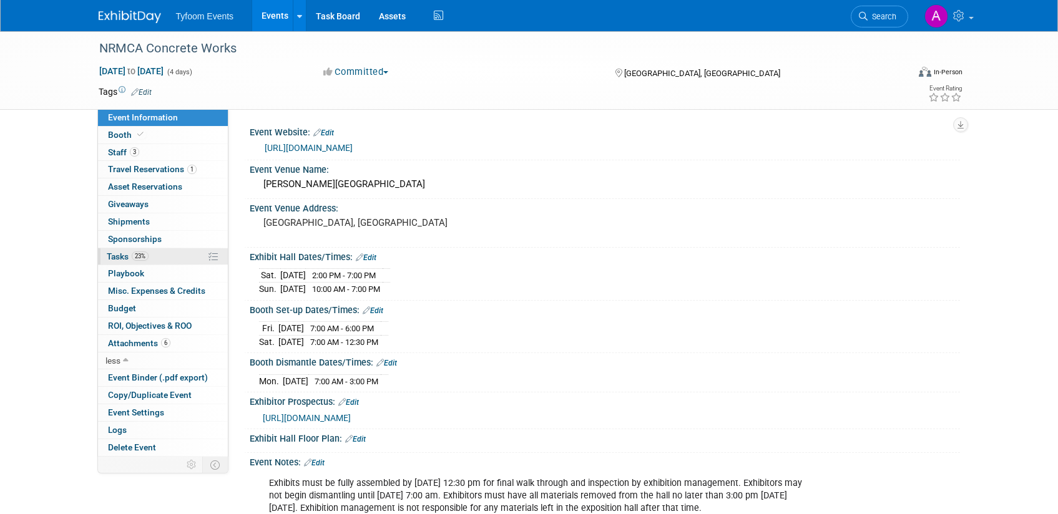
click at [123, 251] on span "Tasks 23%" at bounding box center [128, 256] width 42 height 10
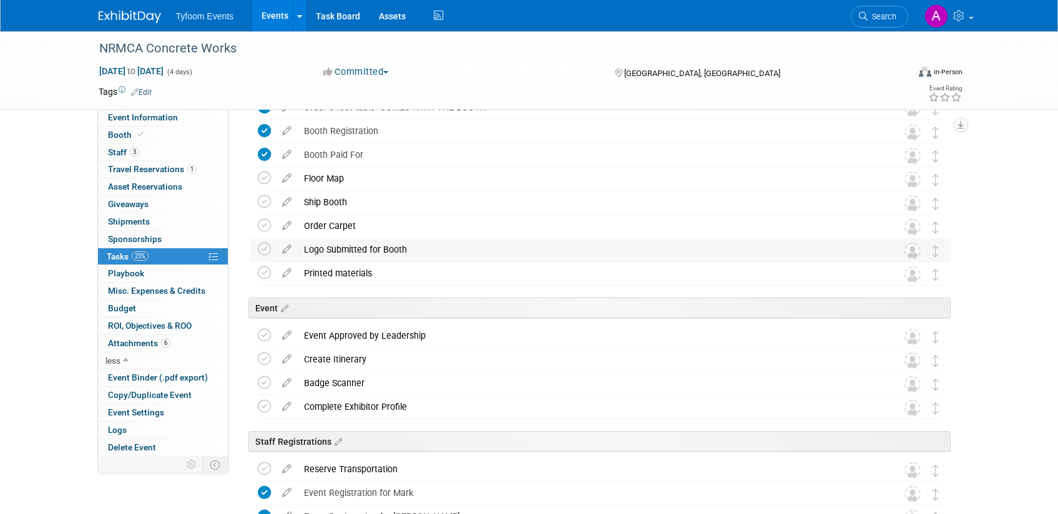
scroll to position [94, 0]
click at [263, 248] on icon at bounding box center [264, 247] width 13 height 13
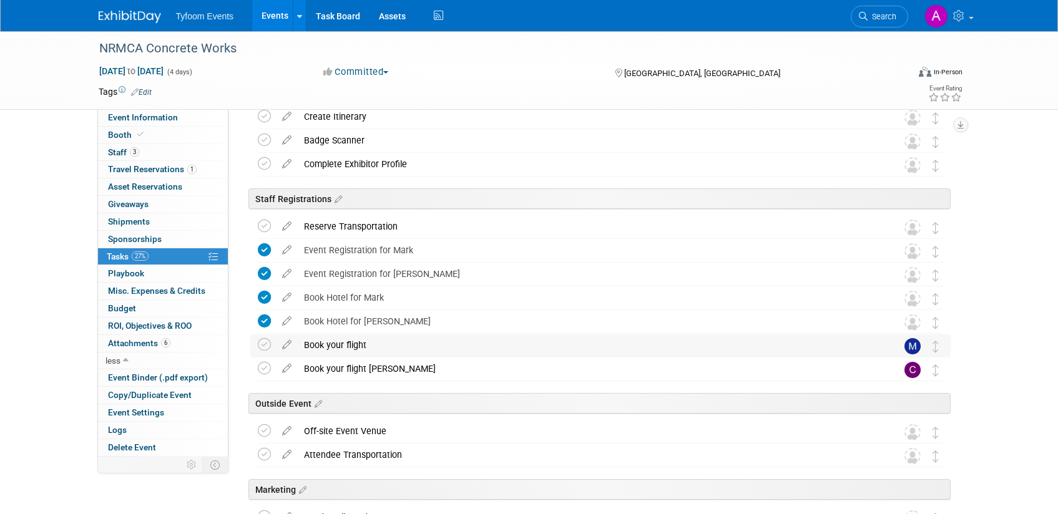
scroll to position [351, 0]
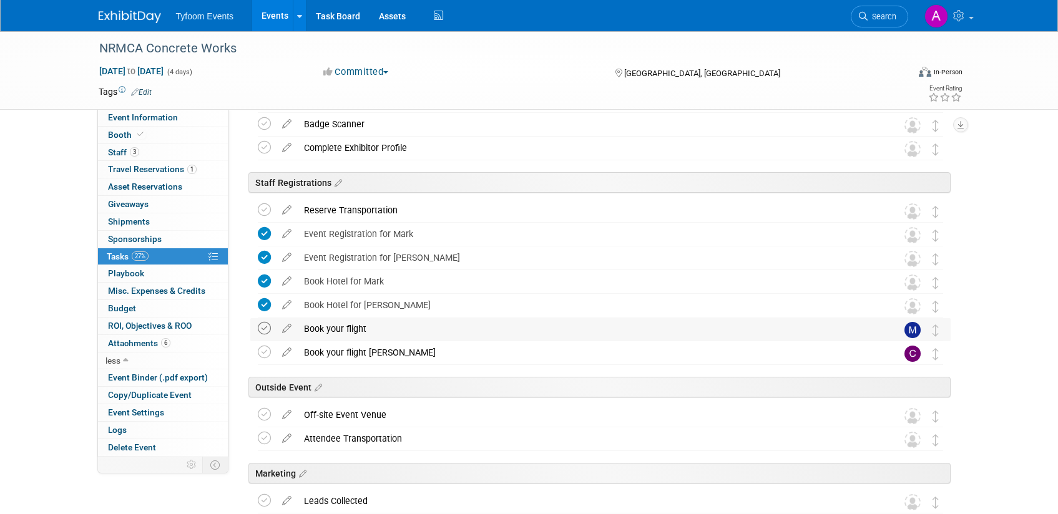
click at [265, 329] on icon at bounding box center [264, 328] width 13 height 13
click at [266, 351] on icon at bounding box center [264, 352] width 13 height 13
click at [339, 180] on icon at bounding box center [336, 183] width 11 height 11
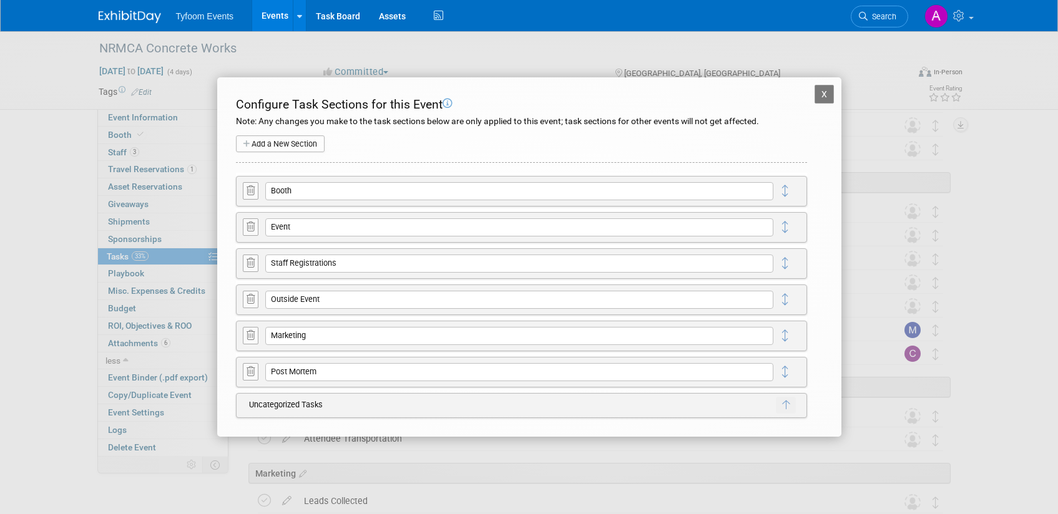
click at [824, 92] on button "X" at bounding box center [824, 94] width 20 height 19
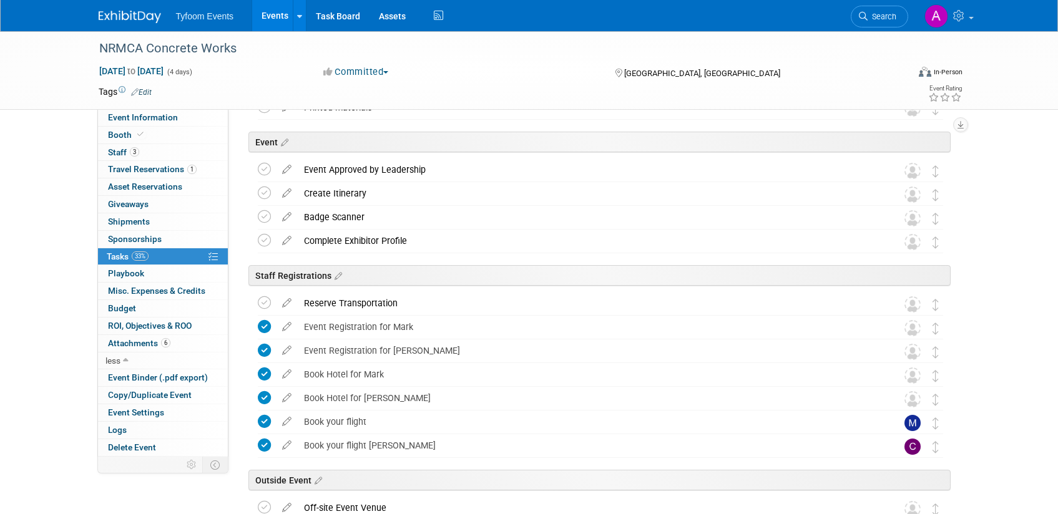
scroll to position [226, 0]
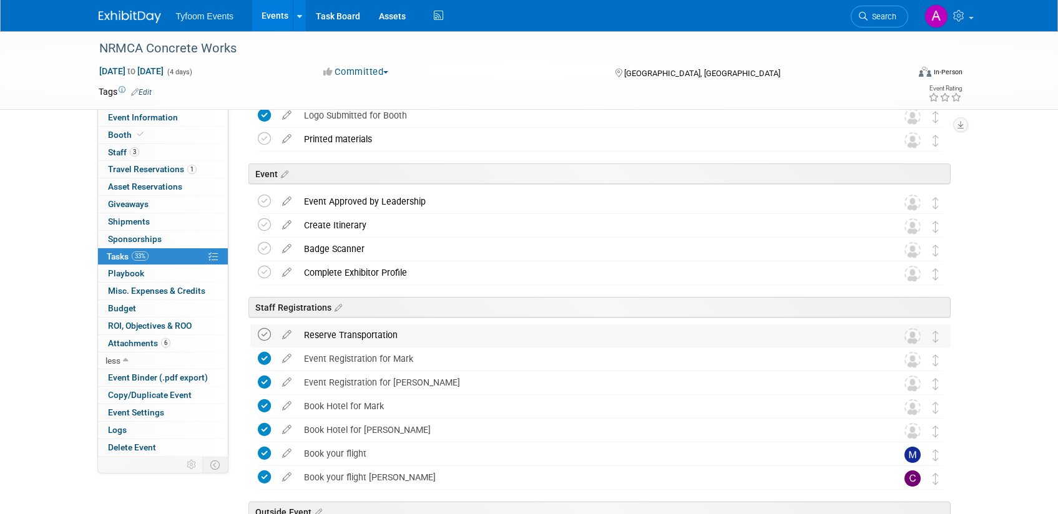
click at [265, 334] on icon at bounding box center [264, 334] width 13 height 13
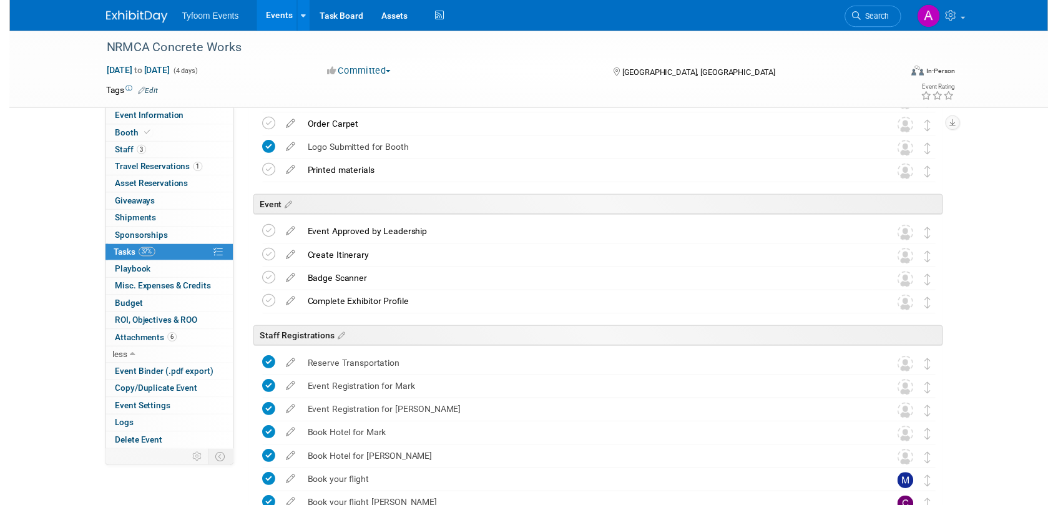
scroll to position [163, 0]
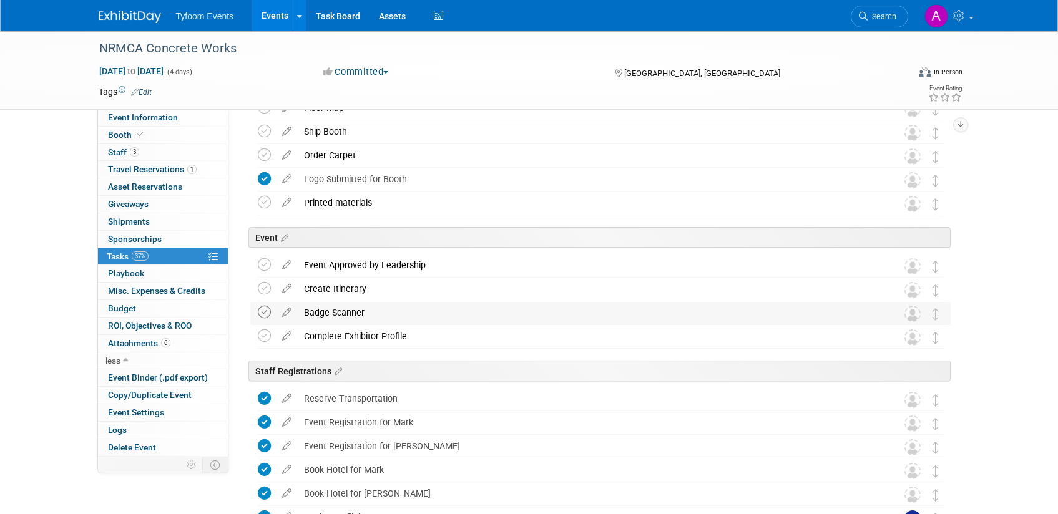
click at [263, 313] on icon at bounding box center [264, 312] width 13 height 13
click at [291, 310] on icon at bounding box center [287, 310] width 22 height 16
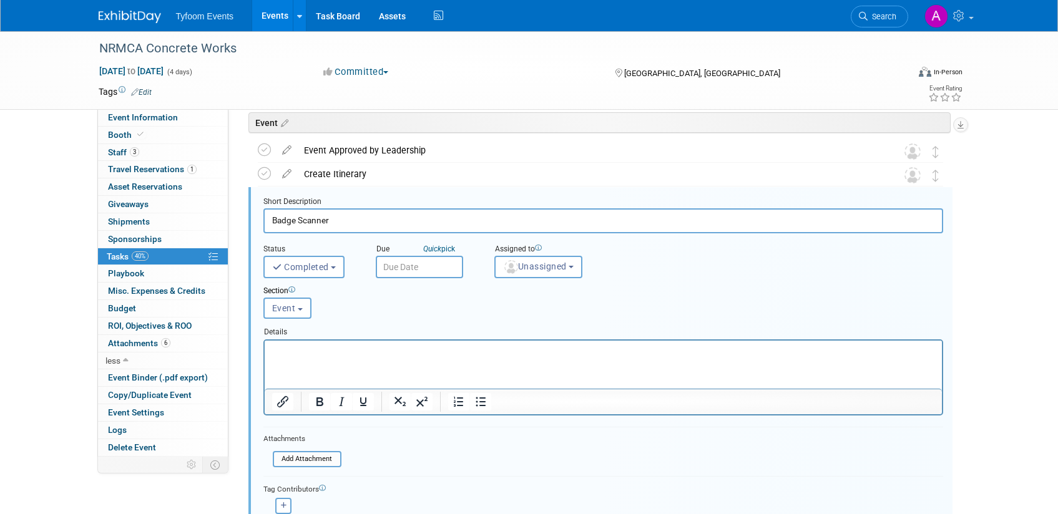
scroll to position [282, 0]
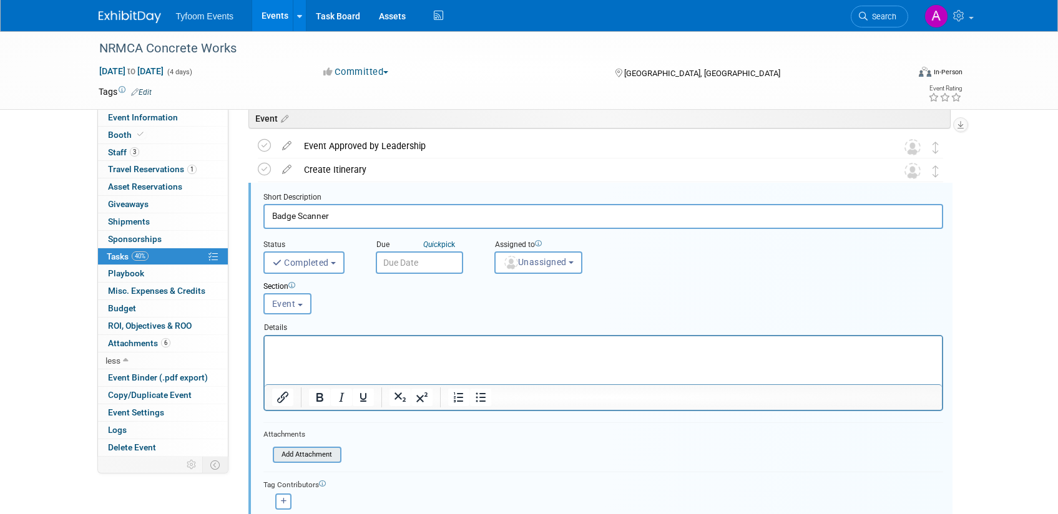
click at [304, 455] on input "file" at bounding box center [276, 455] width 127 height 14
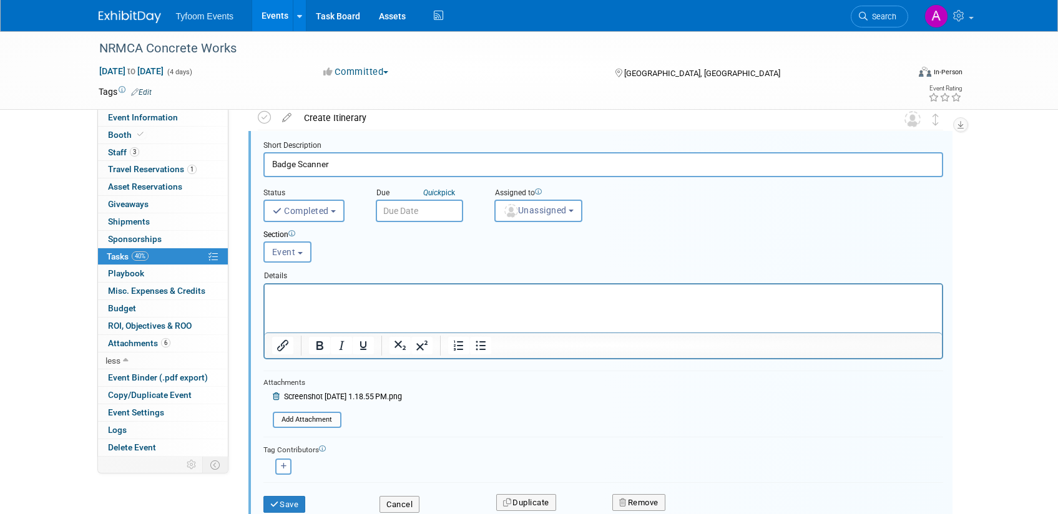
scroll to position [397, 0]
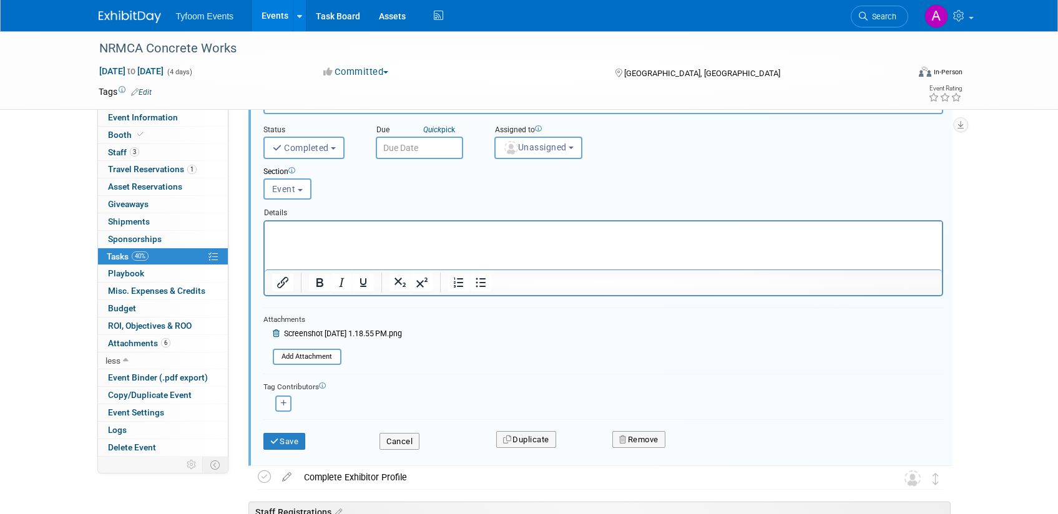
click at [297, 232] on p "Rich Text Area. Press ALT-0 for help." at bounding box center [602, 232] width 663 height 12
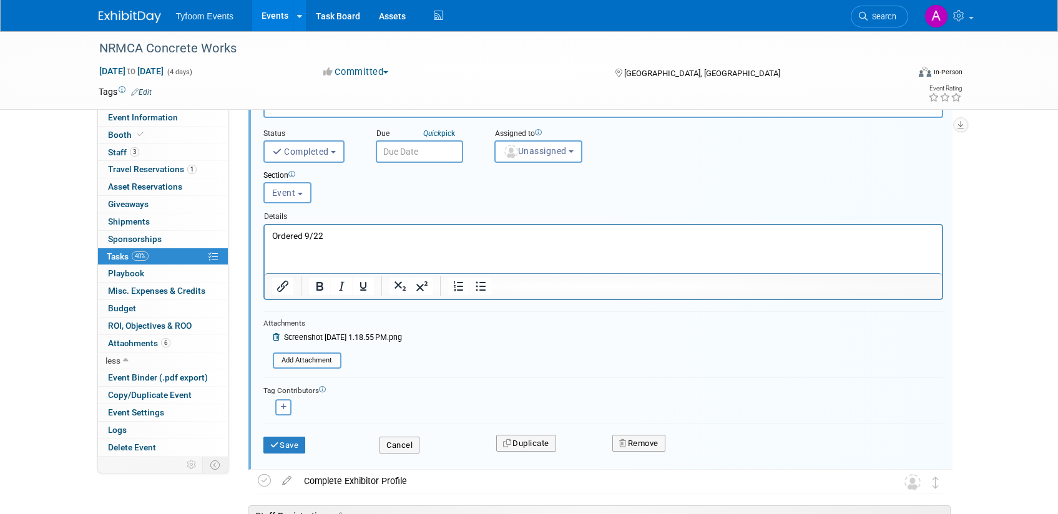
scroll to position [392, 0]
click at [273, 444] on icon "submit" at bounding box center [275, 446] width 10 height 8
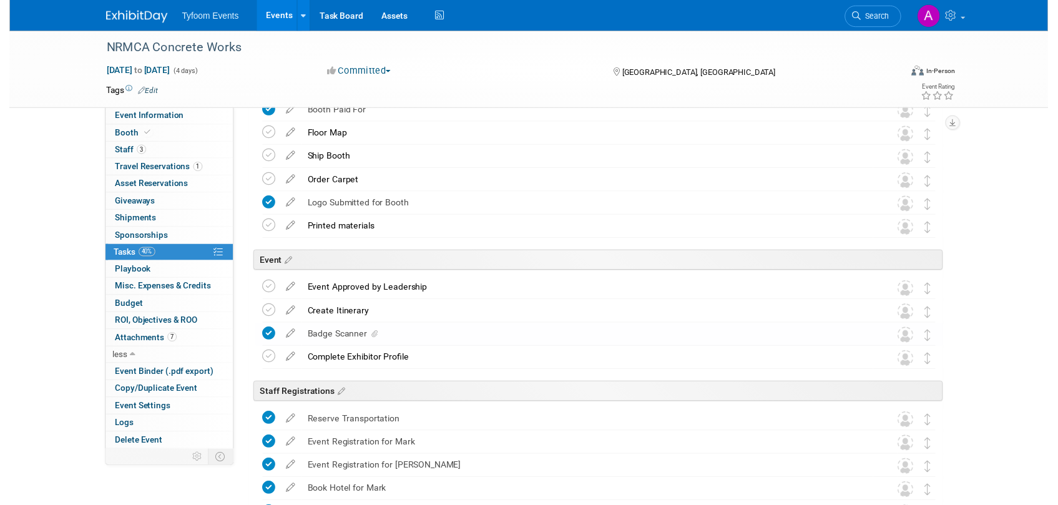
scroll to position [79, 0]
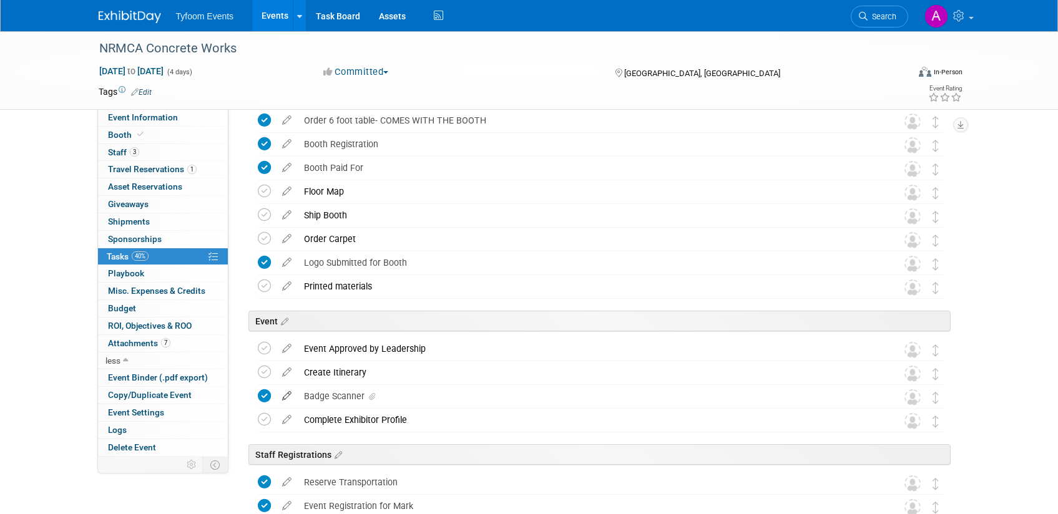
click at [286, 396] on icon at bounding box center [287, 394] width 22 height 16
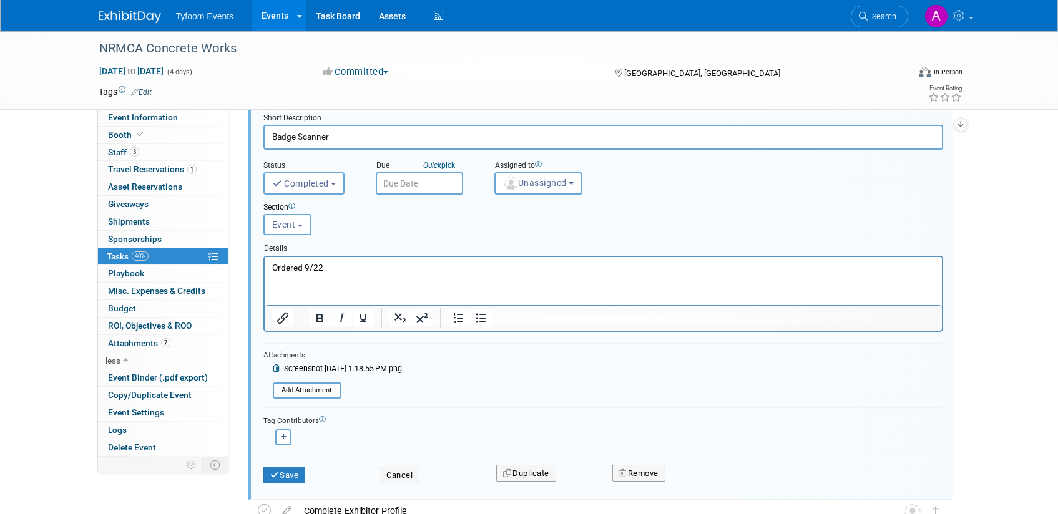
scroll to position [524, 0]
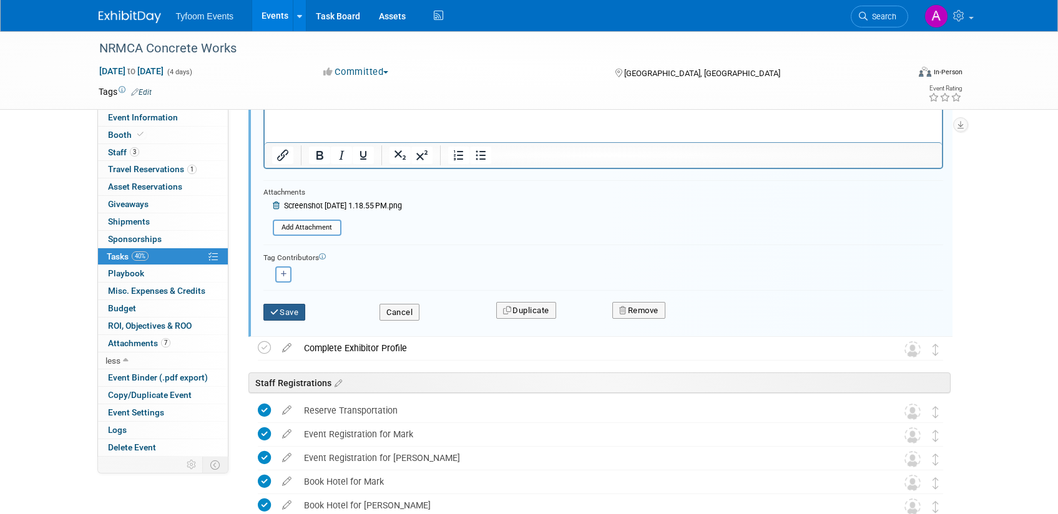
click at [276, 313] on icon "submit" at bounding box center [275, 312] width 10 height 8
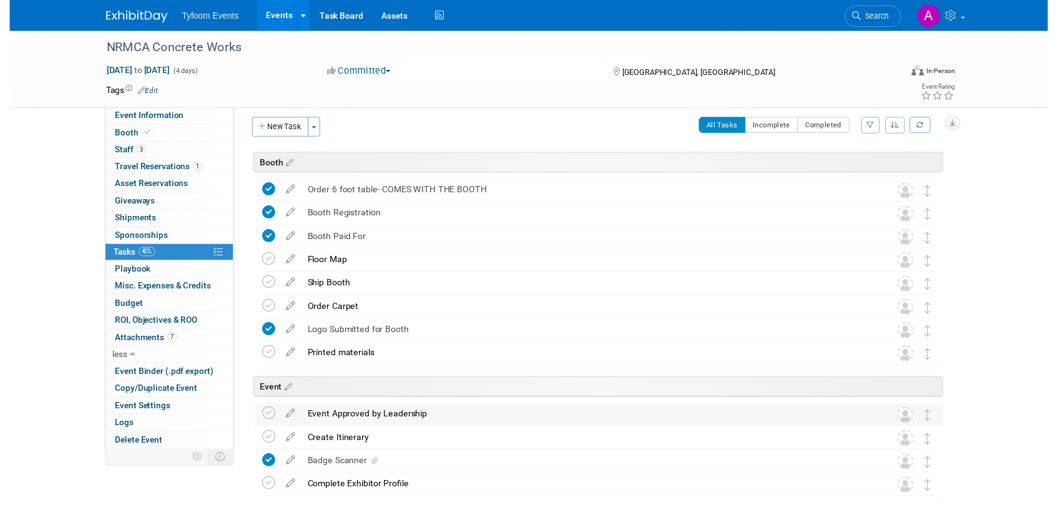
scroll to position [103, 0]
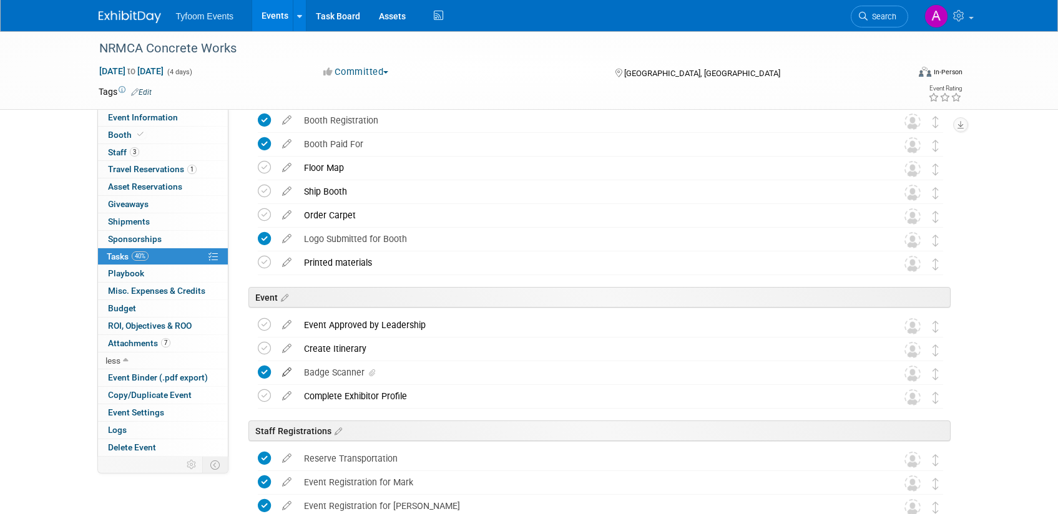
click at [293, 371] on icon at bounding box center [287, 370] width 22 height 16
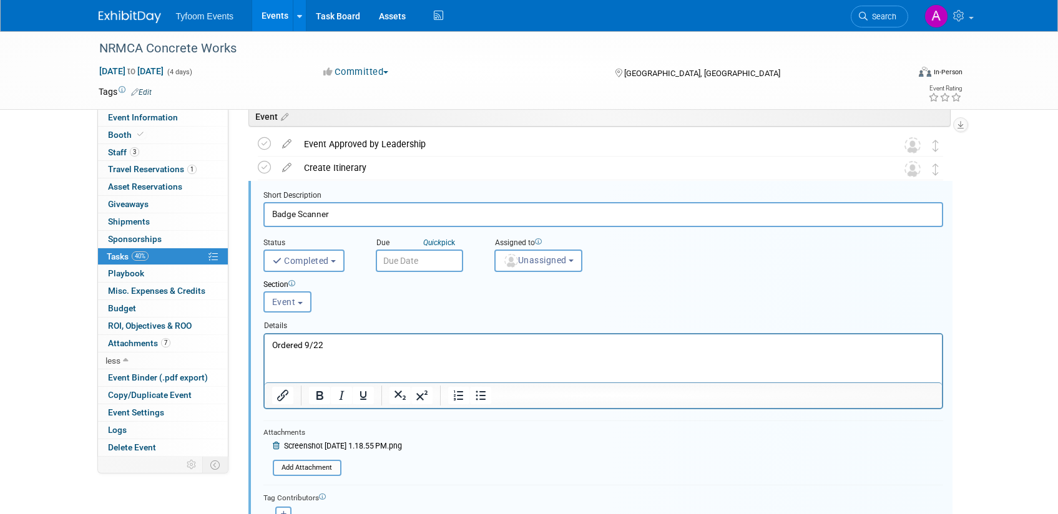
scroll to position [285, 0]
click at [330, 344] on p "Ordered 9/22" at bounding box center [602, 344] width 663 height 12
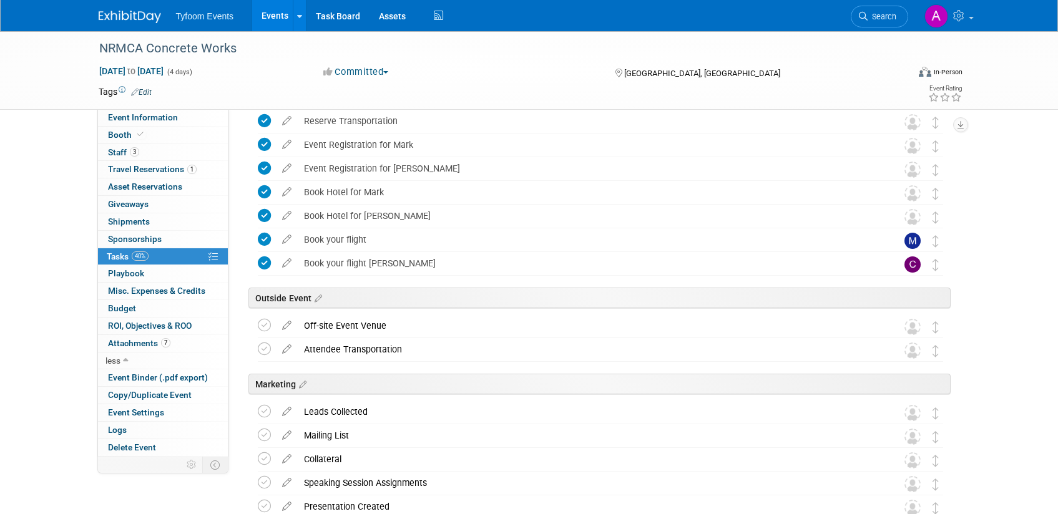
scroll to position [600, 0]
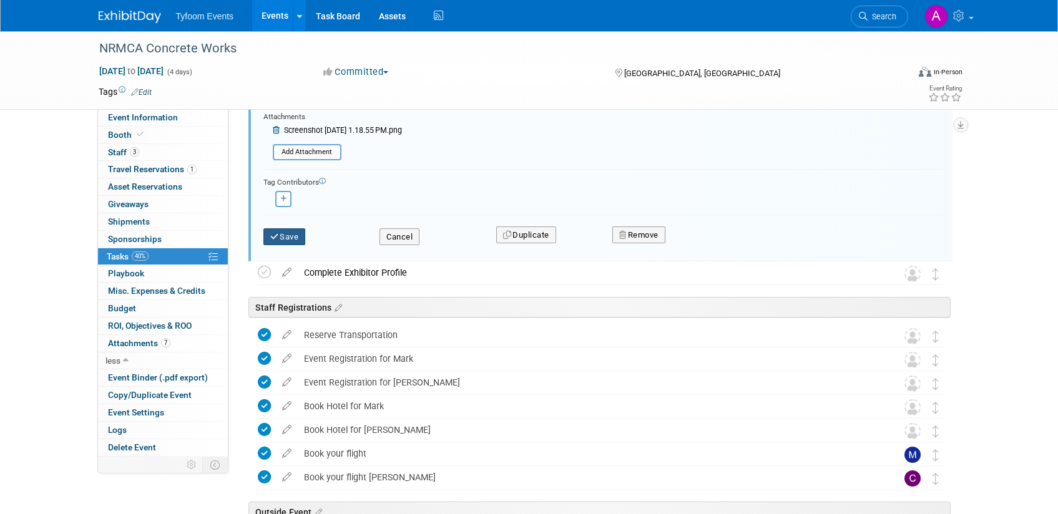
click at [276, 234] on icon "submit" at bounding box center [275, 237] width 10 height 8
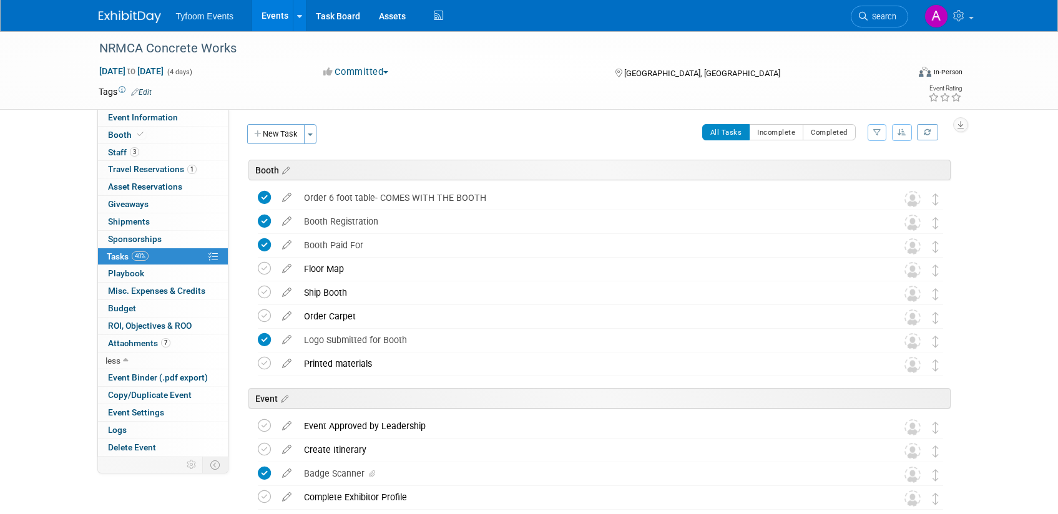
scroll to position [0, 0]
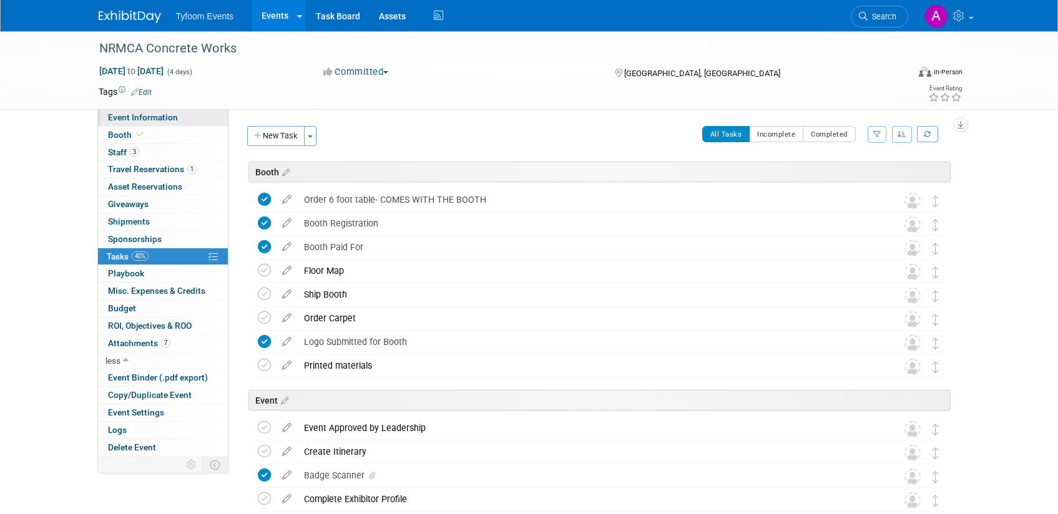
click at [164, 114] on span "Event Information" at bounding box center [143, 117] width 70 height 10
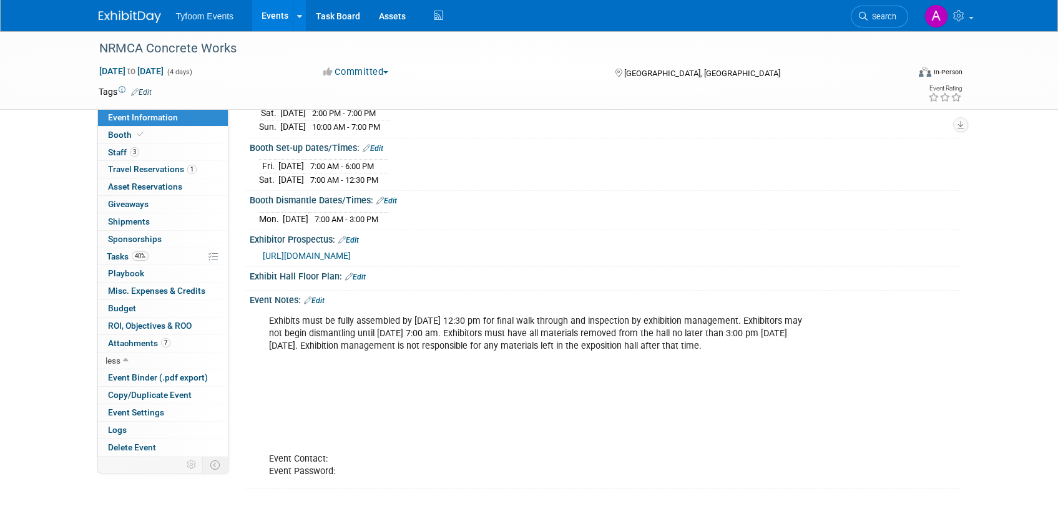
scroll to position [175, 0]
click at [316, 296] on link "Edit" at bounding box center [314, 300] width 21 height 9
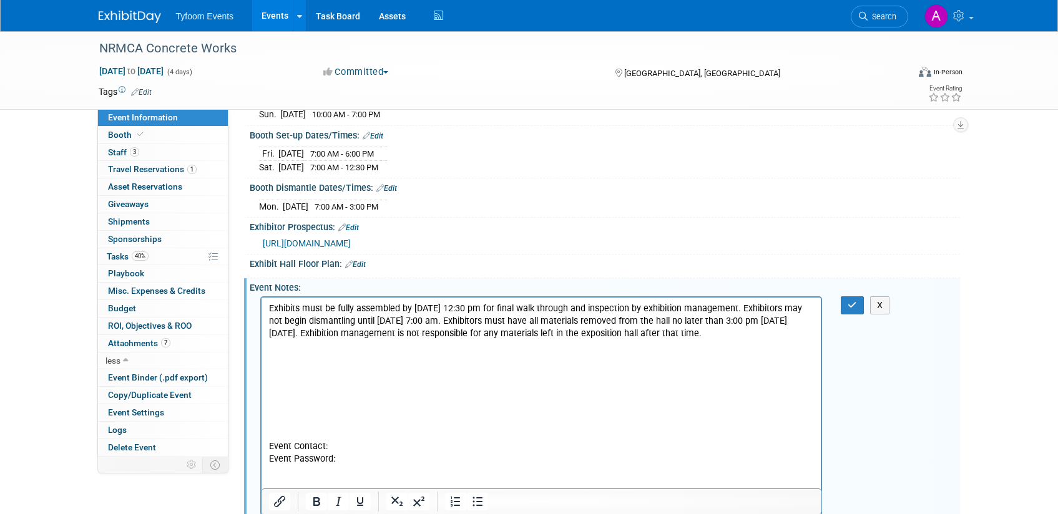
scroll to position [0, 0]
click at [280, 377] on p "Exhibits must be fully assembled by [DATE] 12:30 pm for final walk through and …" at bounding box center [540, 383] width 545 height 163
click at [273, 377] on p "Exhibits must be fully assembled by [DATE] 12:30 pm for final walk through and …" at bounding box center [540, 383] width 545 height 163
click at [268, 388] on body "Exhibits must be fully assembled by [DATE] 12:30 pm for final walk through and …" at bounding box center [541, 383] width 547 height 163
click at [268, 379] on p "Exhibits must be fully assembled by [DATE] 12:30 pm for final walk through and …" at bounding box center [540, 383] width 545 height 163
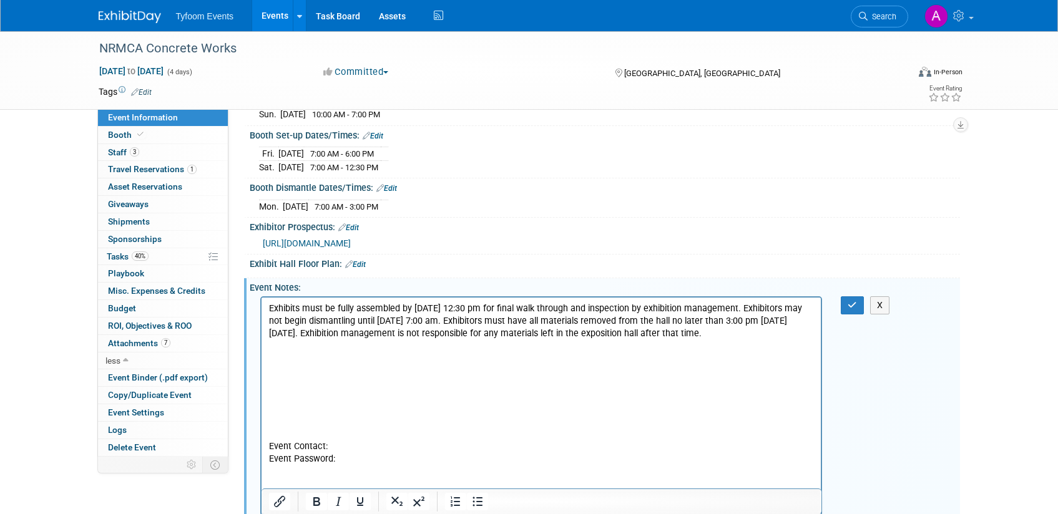
click at [875, 192] on div "Booth Dismantle Dates/Times: Edit" at bounding box center [605, 186] width 710 height 16
click at [306, 374] on p "Exhibits must be fully assembled by [DATE] 12:30 pm for final walk through and …" at bounding box center [540, 383] width 545 height 163
click at [880, 302] on button "X" at bounding box center [880, 305] width 20 height 18
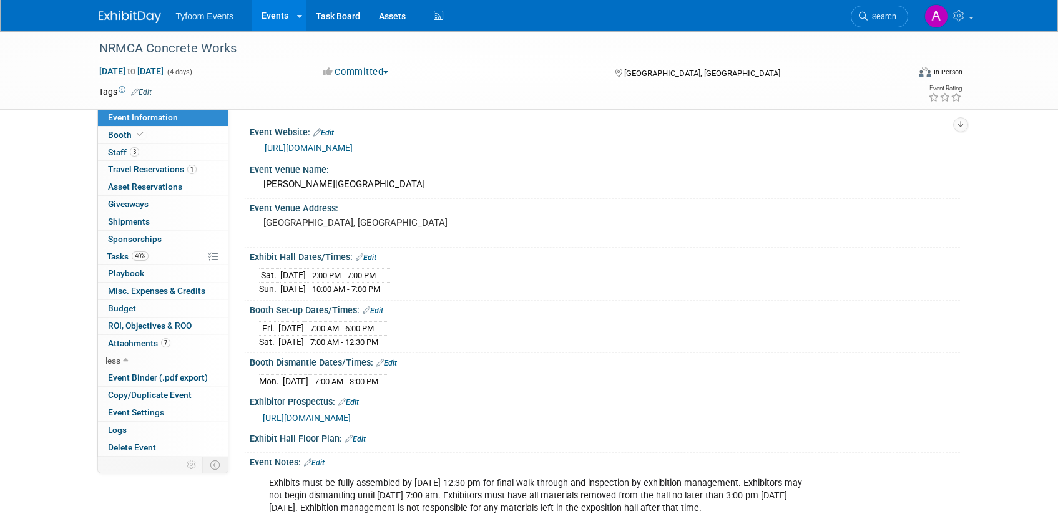
click at [353, 146] on link "[URL][DOMAIN_NAME]" at bounding box center [309, 148] width 88 height 10
